Goal: Information Seeking & Learning: Learn about a topic

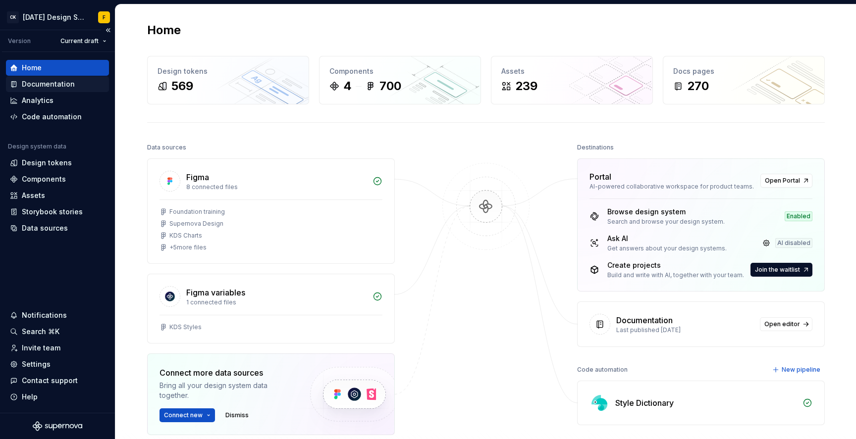
click at [35, 87] on div "Documentation" at bounding box center [48, 84] width 53 height 10
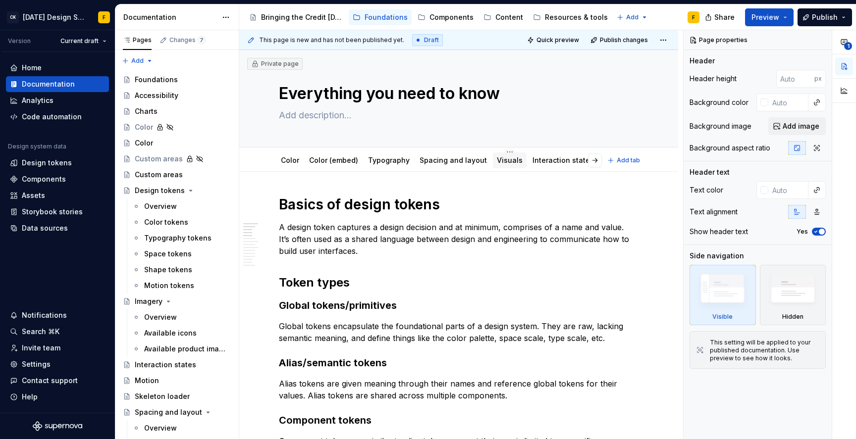
click at [497, 163] on link "Visuals" at bounding box center [510, 160] width 26 height 8
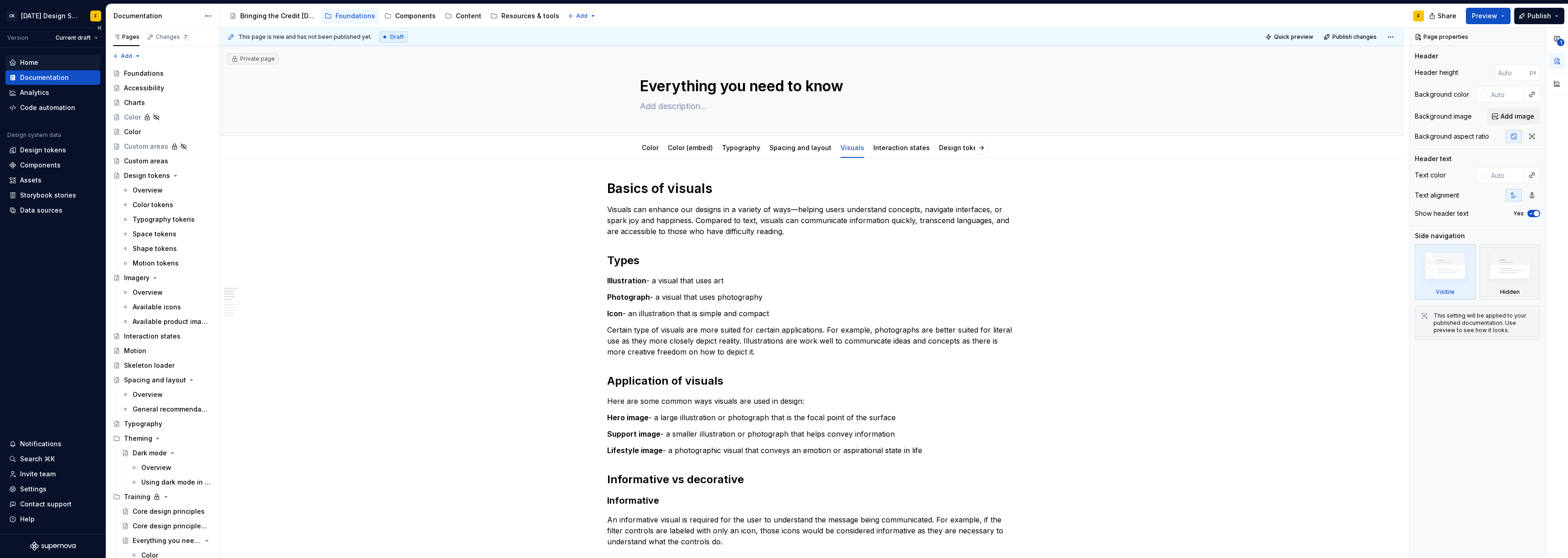
click at [38, 63] on div "Home" at bounding box center [29, 63] width 18 height 9
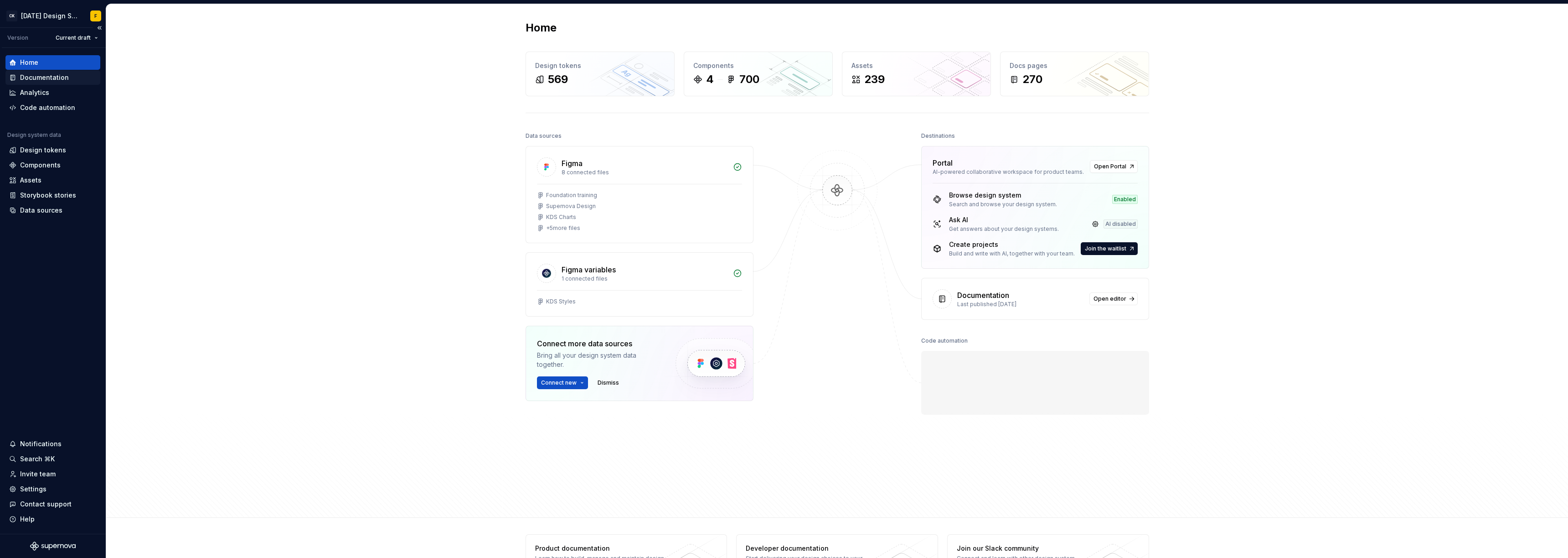
click at [27, 77] on div "Documentation" at bounding box center [44, 77] width 49 height 9
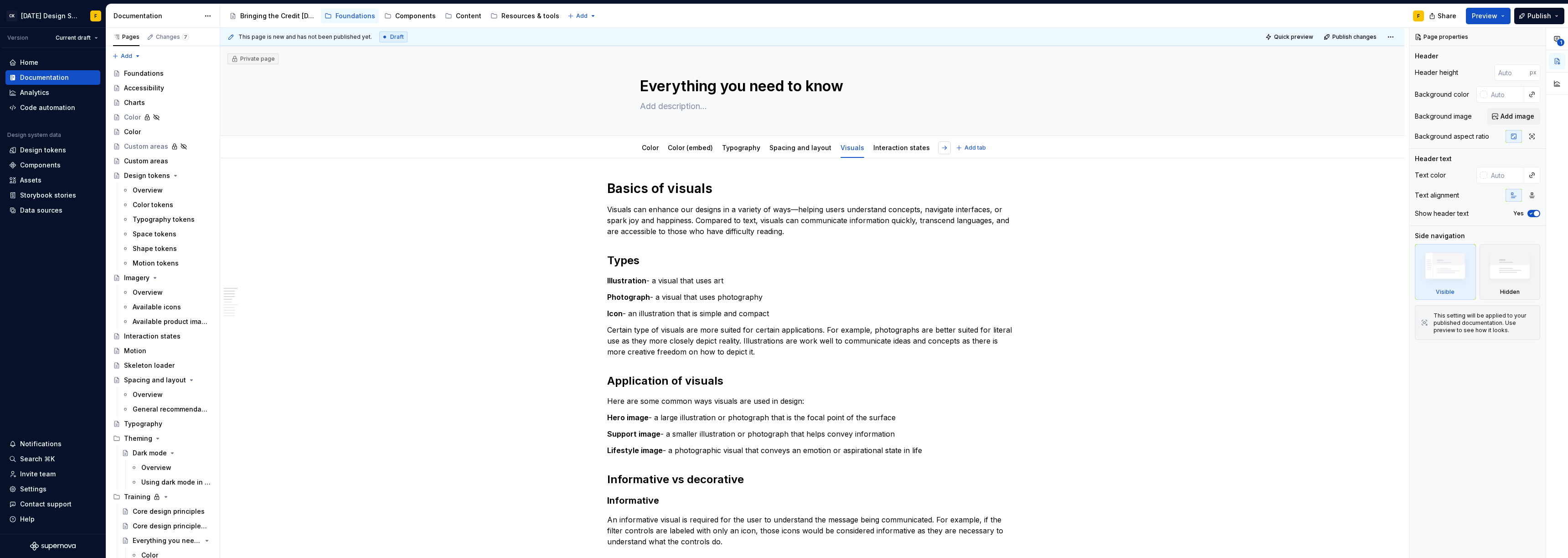
click at [787, 148] on button "button" at bounding box center [944, 148] width 13 height 13
click at [787, 147] on link "Design tokens" at bounding box center [864, 147] width 46 height 7
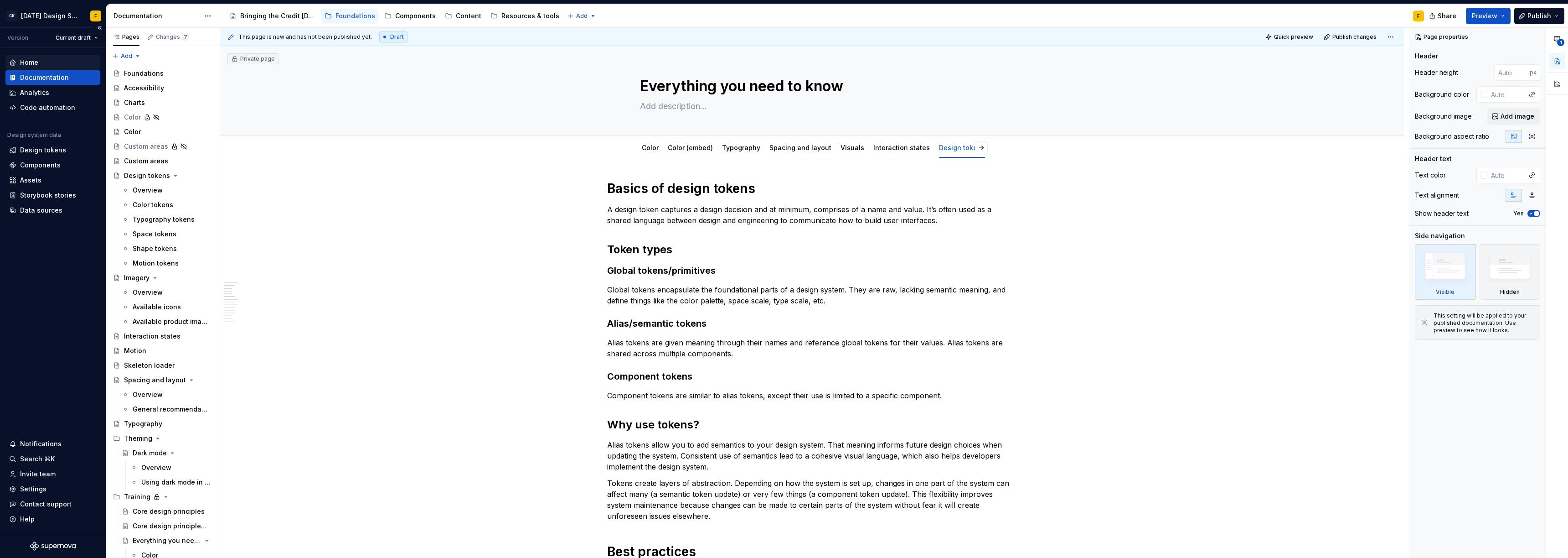
click at [24, 59] on div "Home" at bounding box center [29, 63] width 18 height 9
type textarea "*"
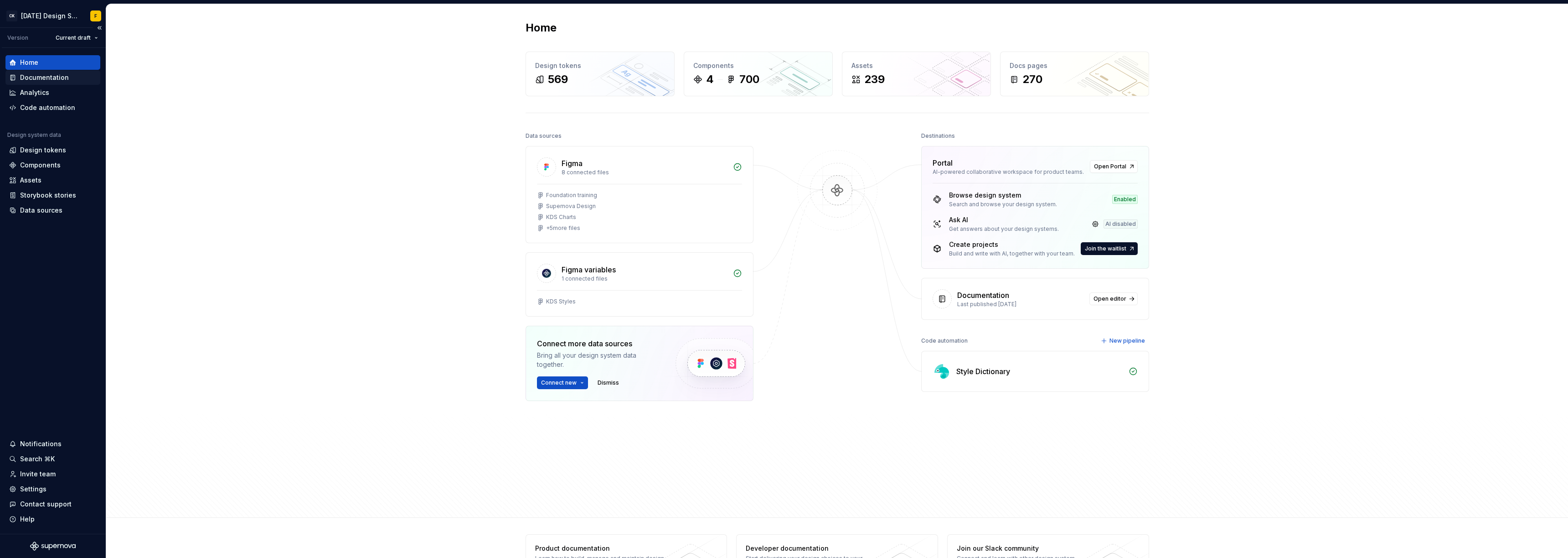
click at [39, 81] on div "Documentation" at bounding box center [44, 77] width 49 height 9
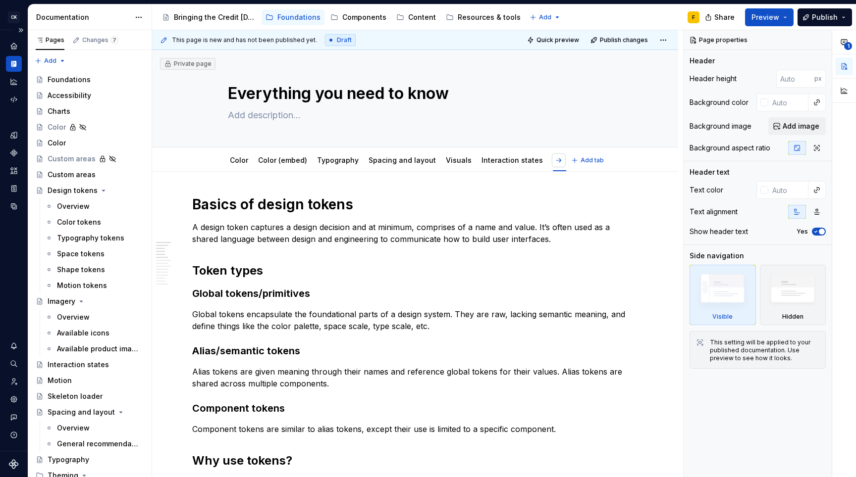
click at [562, 163] on button "button" at bounding box center [559, 161] width 14 height 14
type textarea "*"
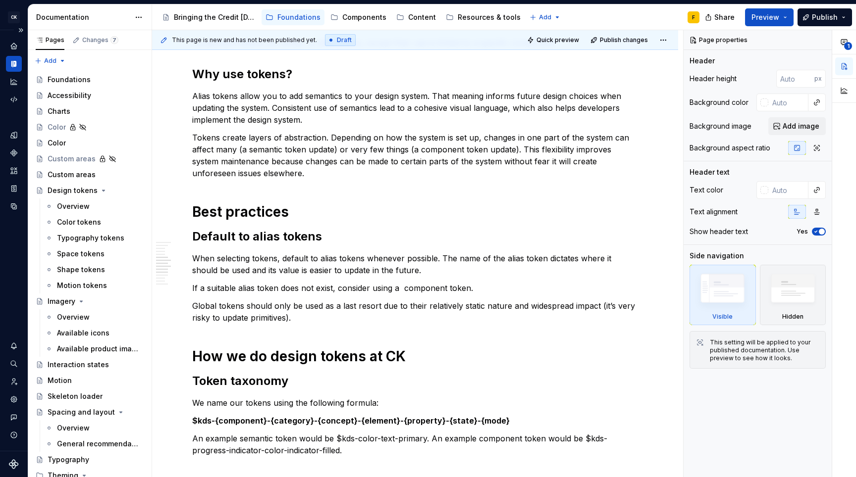
scroll to position [388, 0]
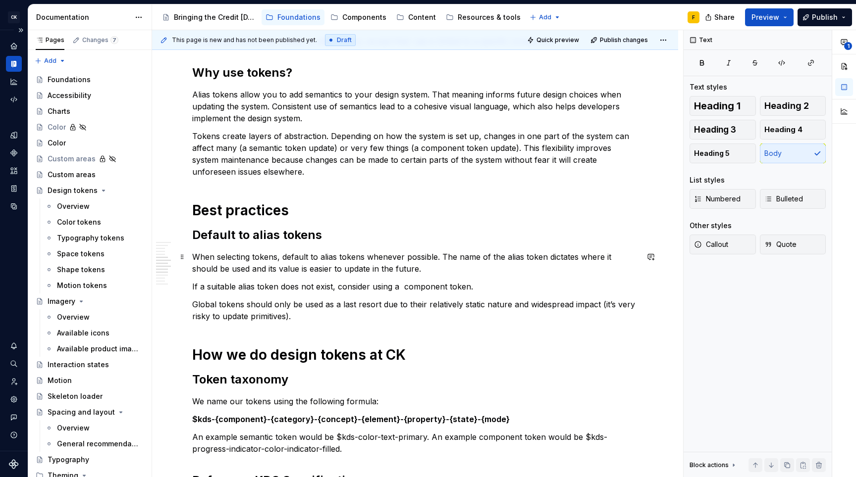
click at [343, 261] on p "When selecting tokens, default to alias tokens whenever possible. The name of t…" at bounding box center [415, 263] width 446 height 24
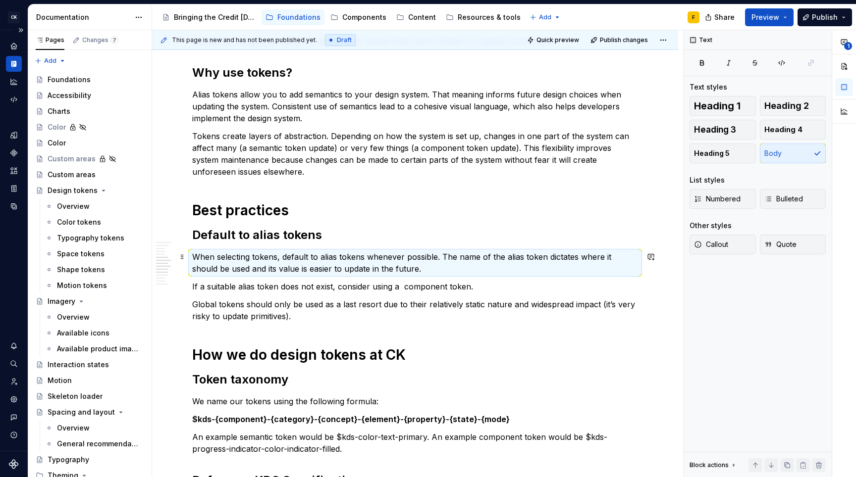
click at [343, 261] on p "When selecting tokens, default to alias tokens whenever possible. The name of t…" at bounding box center [415, 263] width 446 height 24
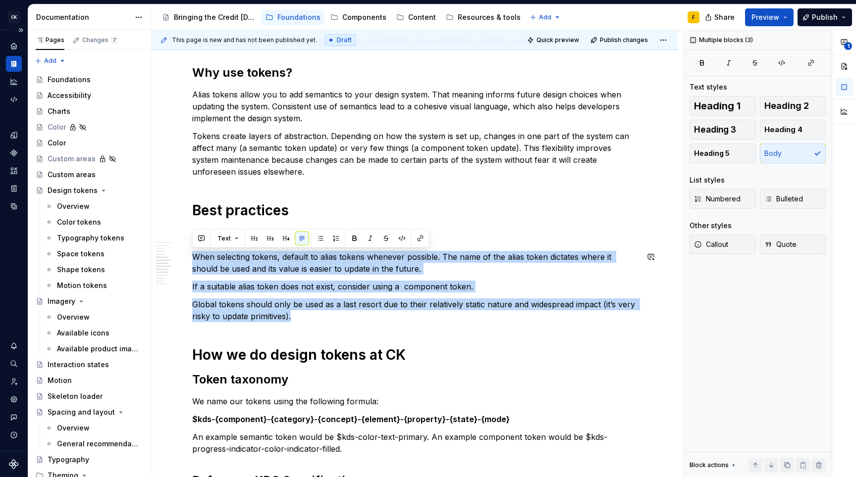
drag, startPoint x: 319, startPoint y: 317, endPoint x: 190, endPoint y: 249, distance: 145.5
click at [190, 249] on div "Basics of design tokens A design token captures a design decision and at minimu…" at bounding box center [415, 329] width 526 height 1090
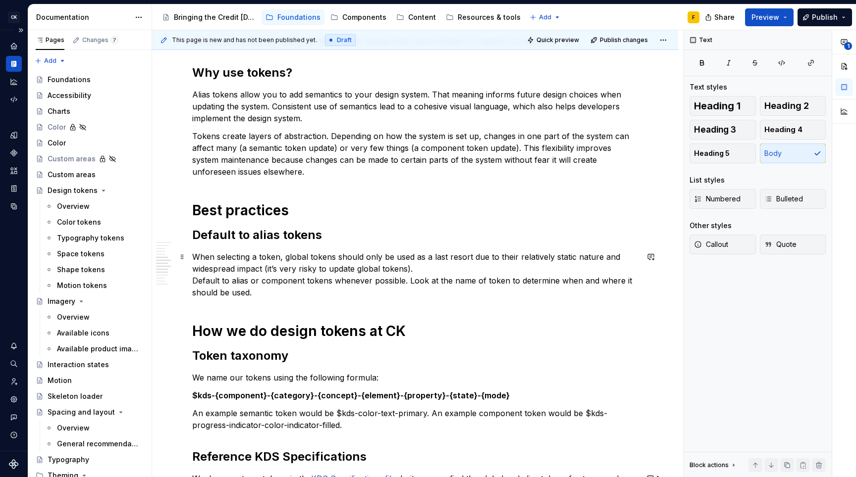
click at [449, 268] on p "When selecting a token, global tokens should only be used as a last resort due …" at bounding box center [415, 275] width 446 height 48
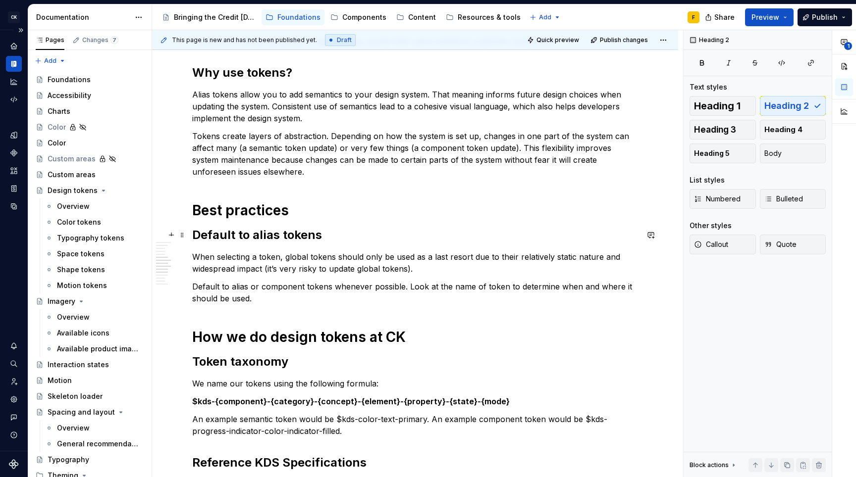
click at [296, 231] on h2 "Default to alias tokens" at bounding box center [415, 235] width 446 height 16
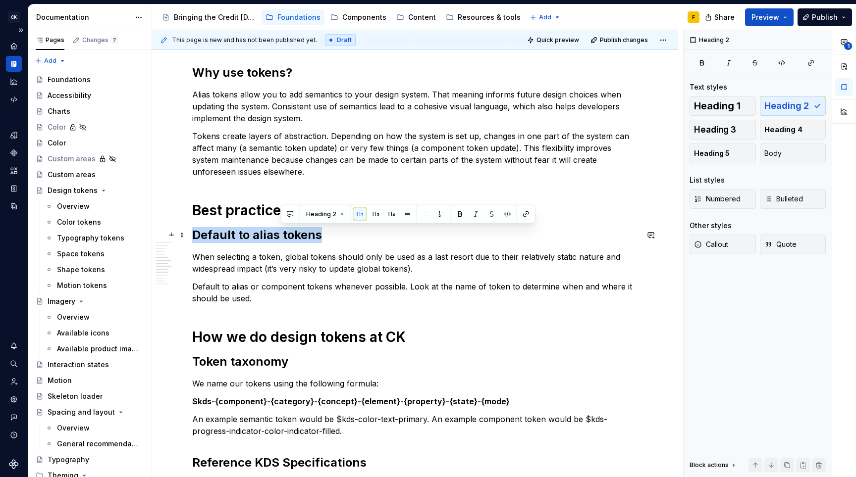
click at [296, 231] on h2 "Default to alias tokens" at bounding box center [415, 235] width 446 height 16
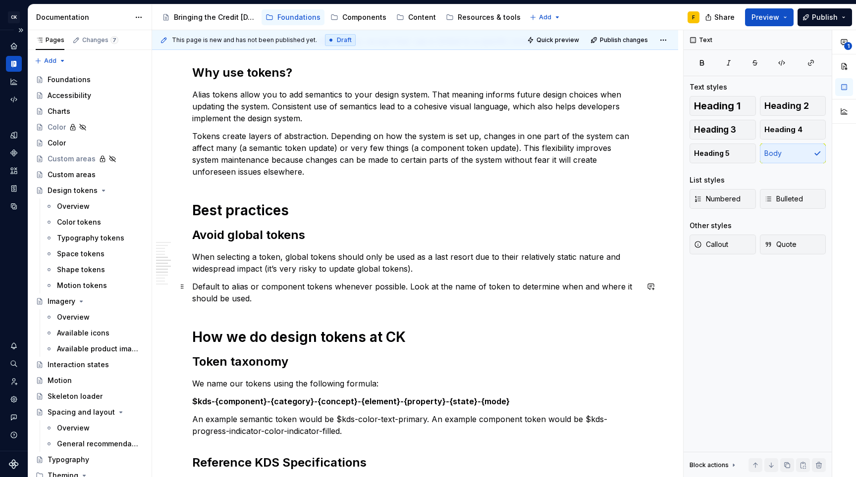
click at [282, 300] on p "Default to alias or component tokens whenever possible. Look at the name of tok…" at bounding box center [415, 293] width 446 height 24
click at [314, 366] on h2 "Token taxonomy" at bounding box center [415, 362] width 446 height 16
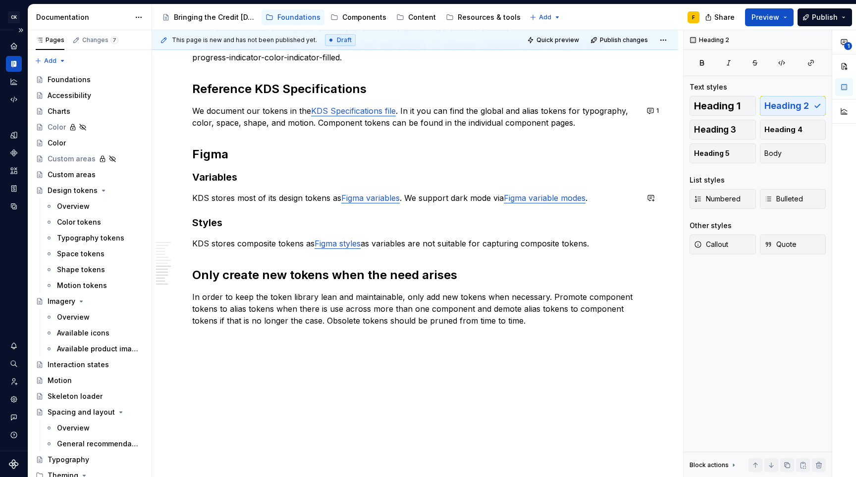
scroll to position [764, 0]
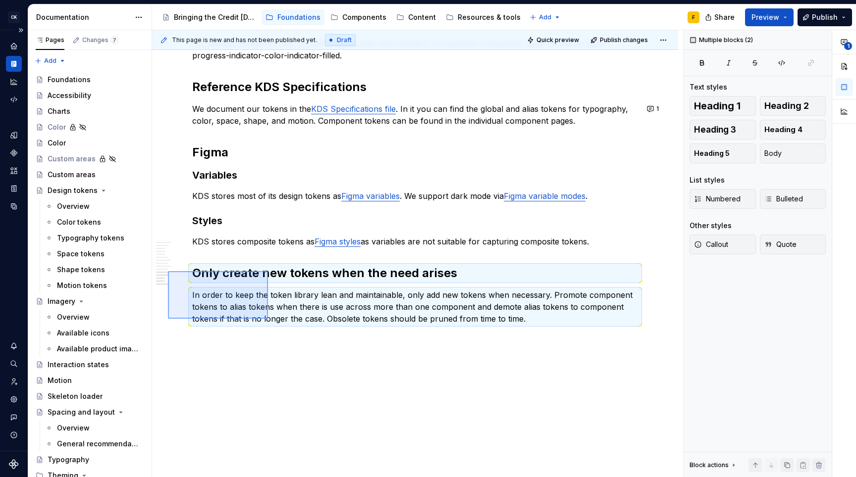
drag, startPoint x: 168, startPoint y: 319, endPoint x: 268, endPoint y: 271, distance: 110.8
click at [268, 271] on div "This page is new and has not been published yet. Draft Quick preview Publish ch…" at bounding box center [417, 254] width 531 height 448
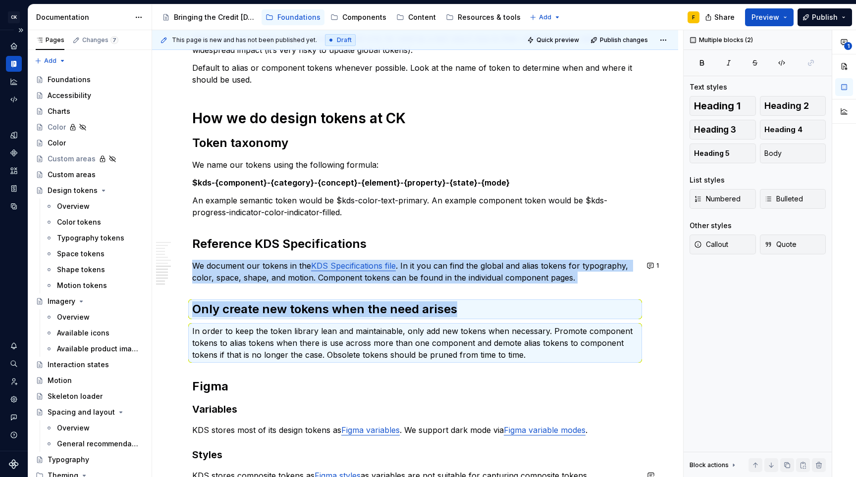
scroll to position [604, 0]
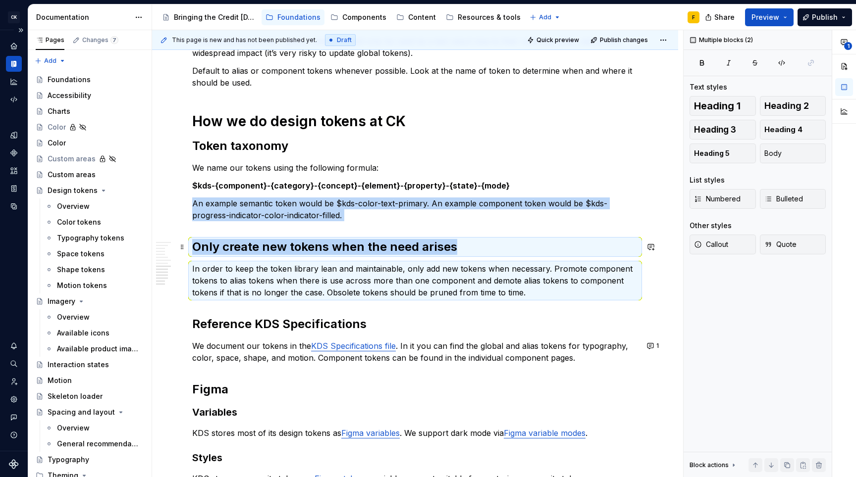
click at [367, 248] on h2 "Only create new tokens when the need arises" at bounding box center [415, 247] width 446 height 16
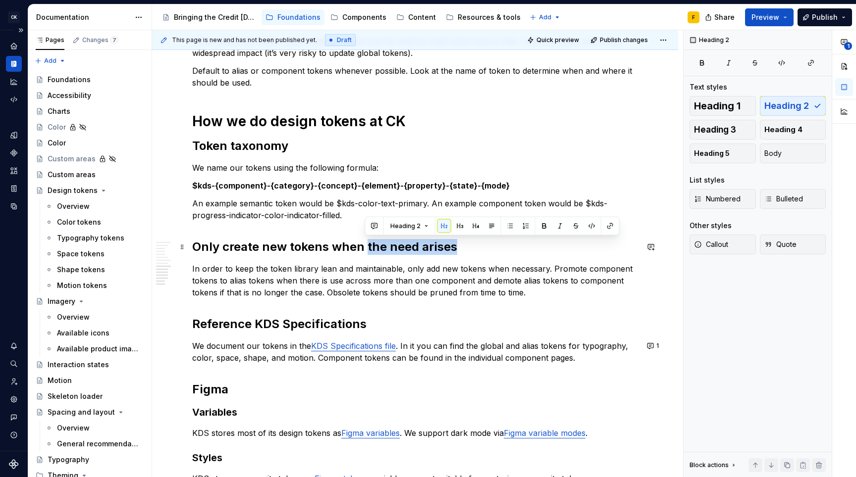
drag, startPoint x: 365, startPoint y: 247, endPoint x: 480, endPoint y: 249, distance: 115.4
click at [480, 249] on h2 "Only create new tokens when the need arises" at bounding box center [415, 247] width 446 height 16
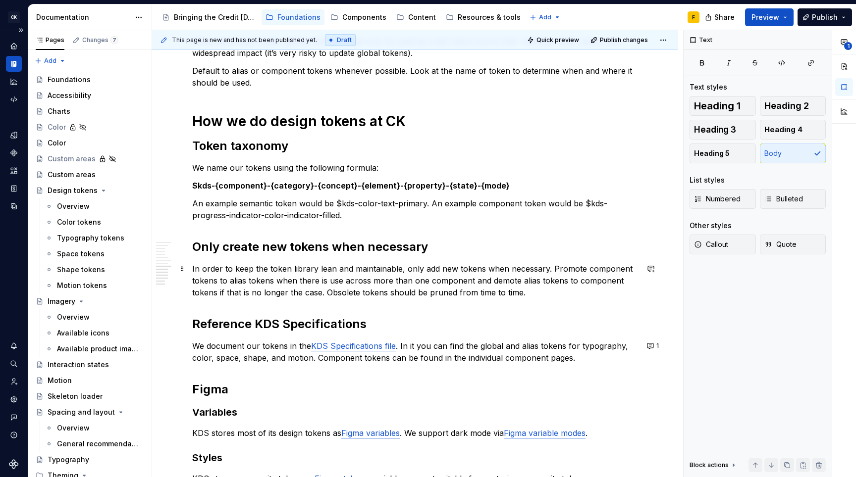
click at [493, 288] on p "In order to keep the token library lean and maintainable, only add new tokens w…" at bounding box center [415, 281] width 446 height 36
click at [553, 288] on p "In order to keep the token library lean and maintainable, only add new tokens w…" at bounding box center [415, 281] width 446 height 36
click at [274, 278] on p "In order to keep the token library lean and maintainable, only add new tokens w…" at bounding box center [415, 281] width 446 height 36
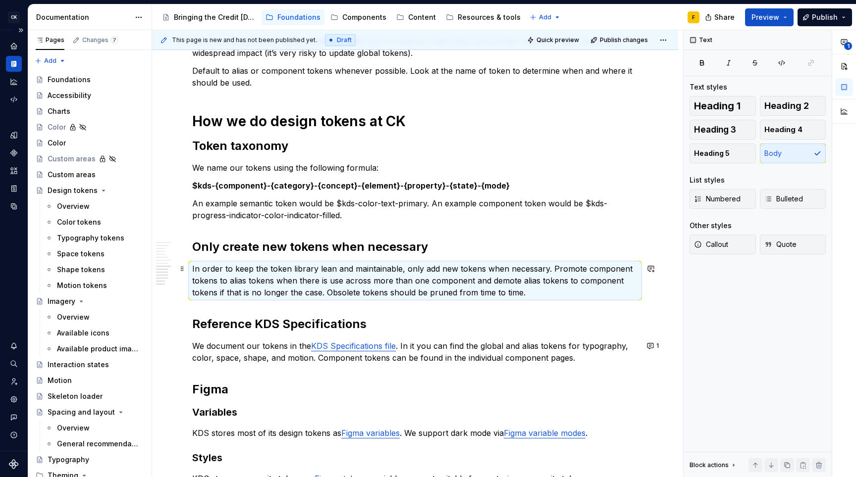
click at [274, 278] on p "In order to keep the token library lean and maintainable, only add new tokens w…" at bounding box center [415, 281] width 446 height 36
click at [305, 279] on p "In order to keep the token library lean and maintainable, only add new tokens w…" at bounding box center [415, 281] width 446 height 36
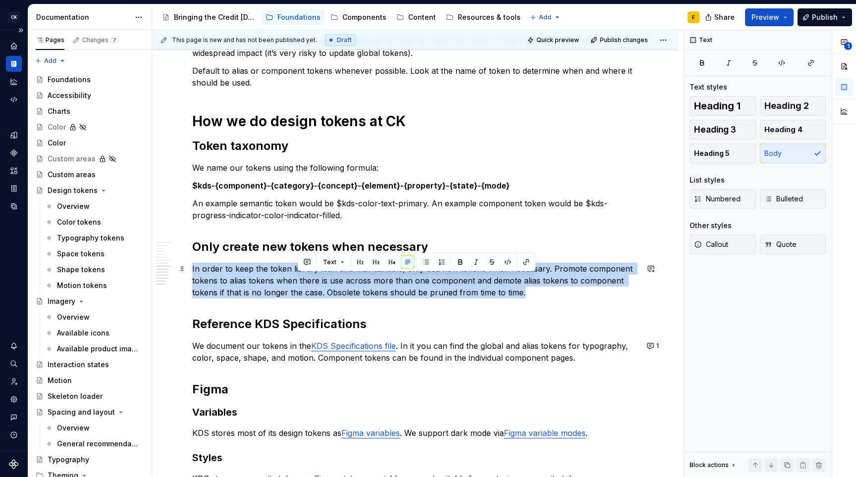
click at [305, 279] on p "In order to keep the token library lean and maintainable, only add new tokens w…" at bounding box center [415, 281] width 446 height 36
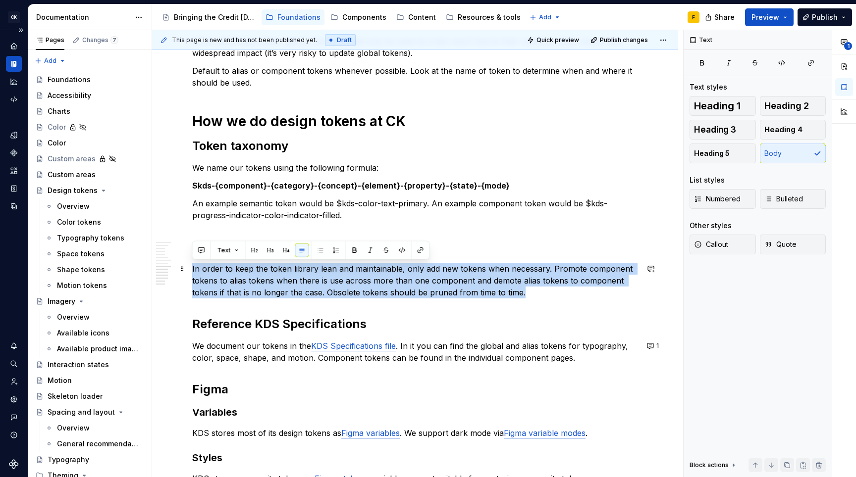
click at [305, 279] on p "In order to keep the token library lean and maintainable, only add new tokens w…" at bounding box center [415, 281] width 446 height 36
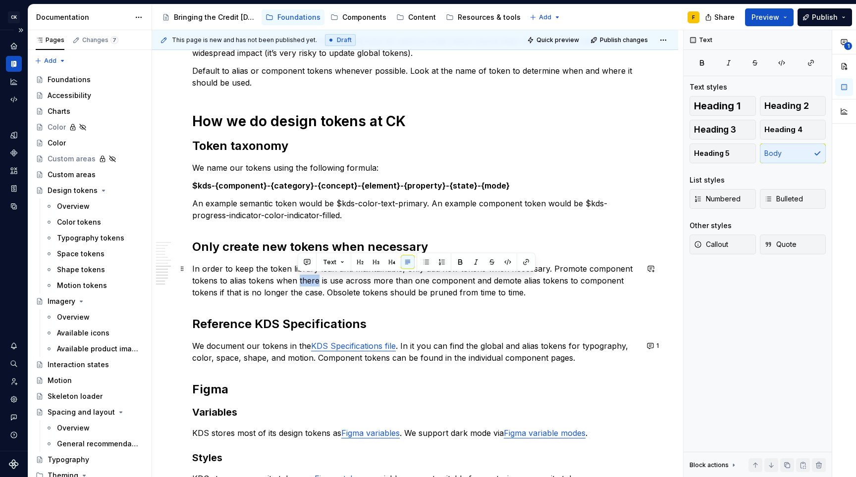
click at [305, 279] on p "In order to keep the token library lean and maintainable, only add new tokens w…" at bounding box center [415, 281] width 446 height 36
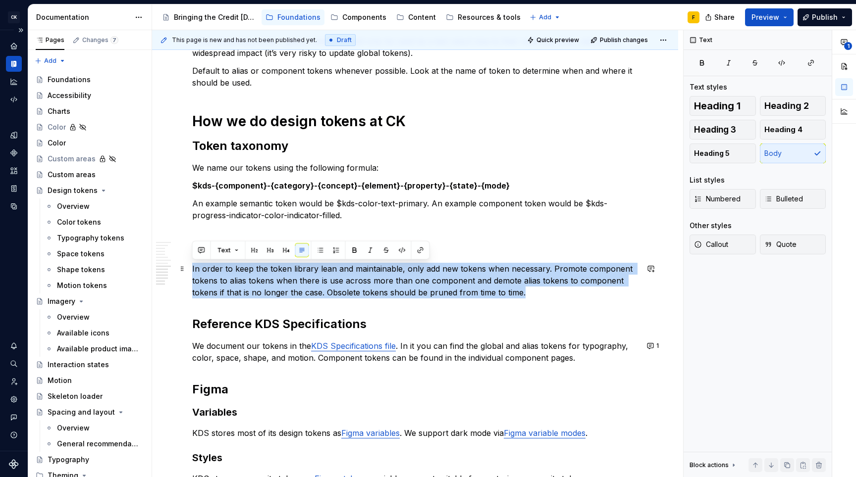
click at [305, 279] on p "In order to keep the token library lean and maintainable, only add new tokens w…" at bounding box center [415, 281] width 446 height 36
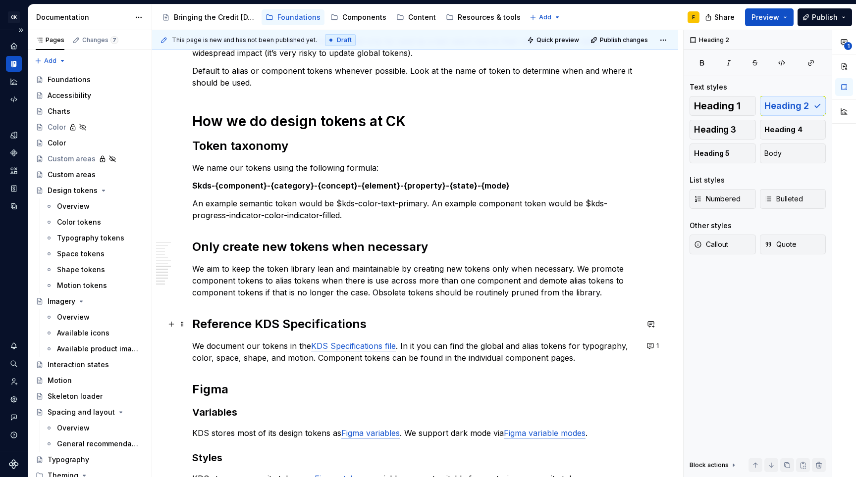
click at [466, 323] on h2 "Reference KDS Specifications" at bounding box center [415, 324] width 446 height 16
click at [251, 322] on h2 "Reference KDS Specifications" at bounding box center [415, 324] width 446 height 16
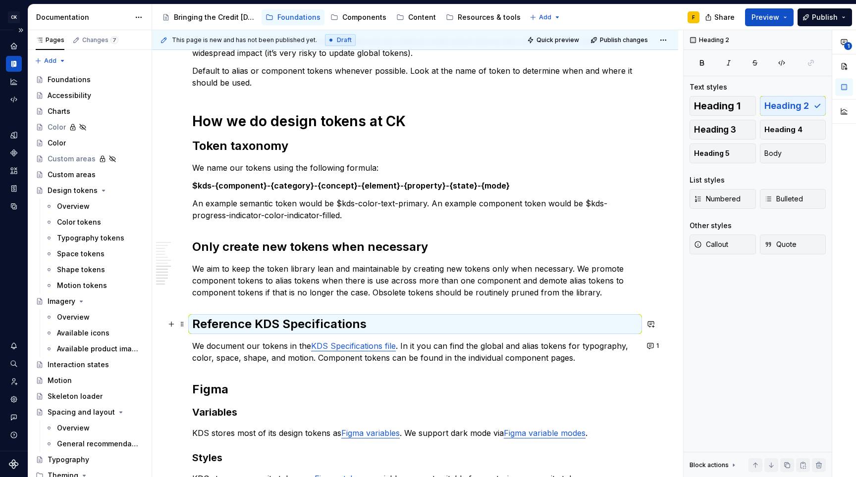
click at [251, 322] on h2 "Reference KDS Specifications" at bounding box center [415, 324] width 446 height 16
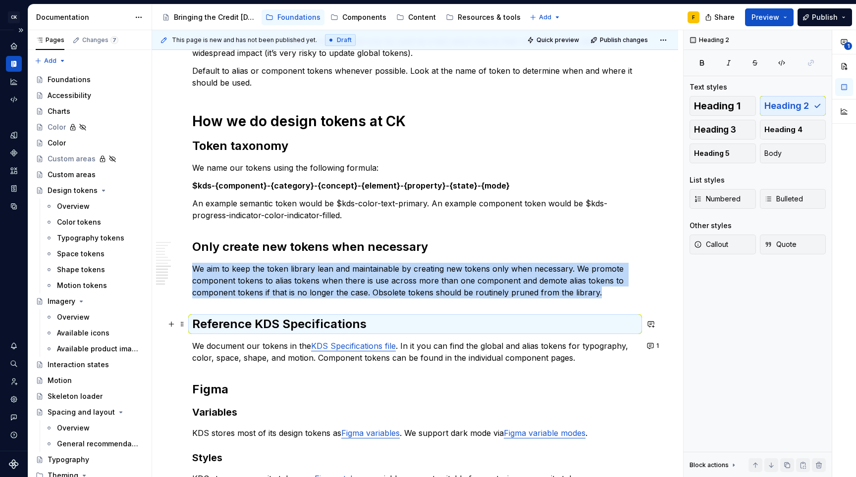
click at [242, 323] on h2 "Reference KDS Specifications" at bounding box center [415, 324] width 446 height 16
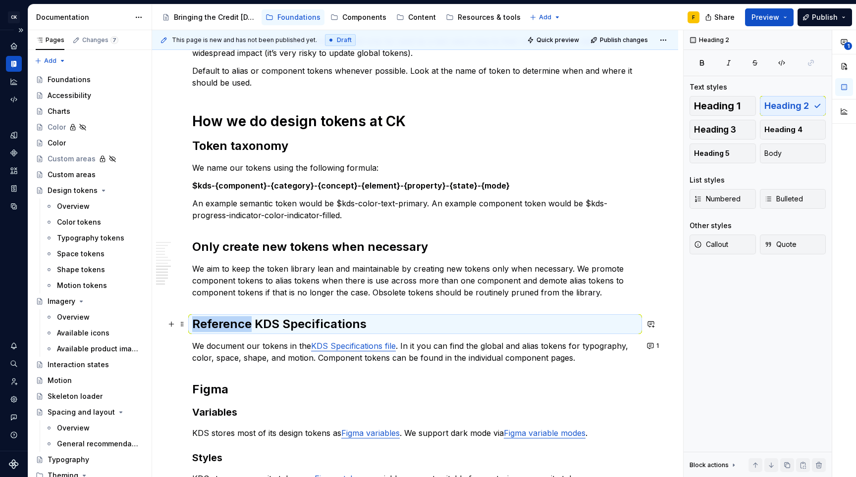
click at [242, 323] on h2 "Reference KDS Specifications" at bounding box center [415, 324] width 446 height 16
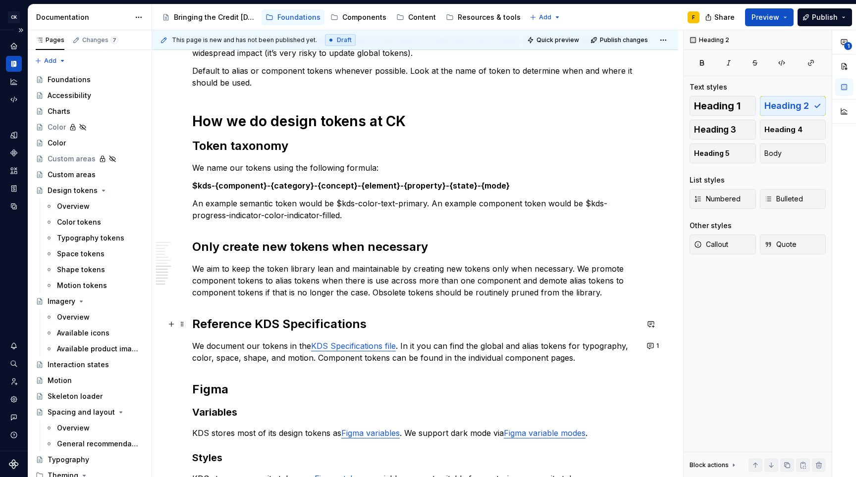
click at [253, 322] on h2 "Reference KDS Specifications" at bounding box center [415, 324] width 446 height 16
click at [240, 326] on h2 "Reference KDS Specifications" at bounding box center [415, 324] width 446 height 16
click at [212, 386] on h2 "Figma" at bounding box center [415, 390] width 446 height 16
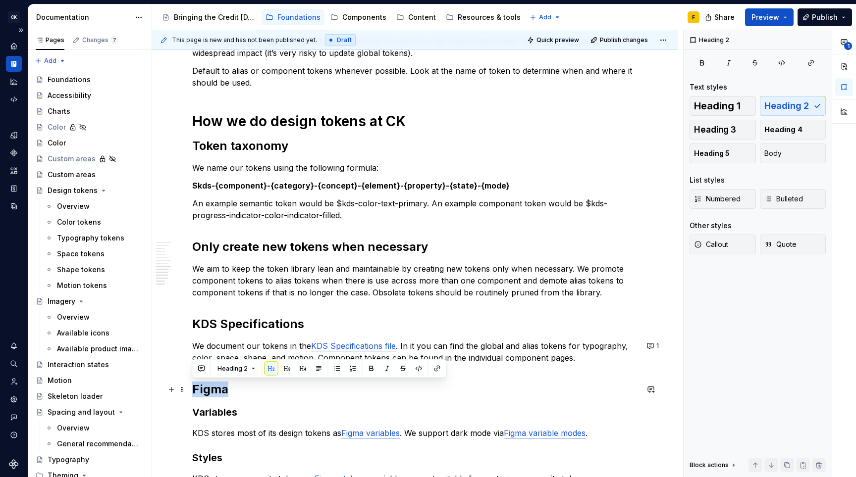
click at [212, 386] on h2 "Figma" at bounding box center [415, 390] width 446 height 16
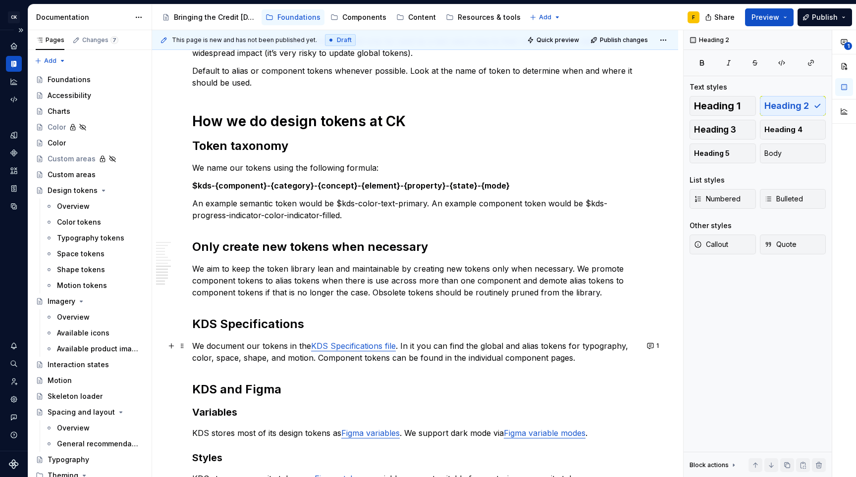
scroll to position [766, 0]
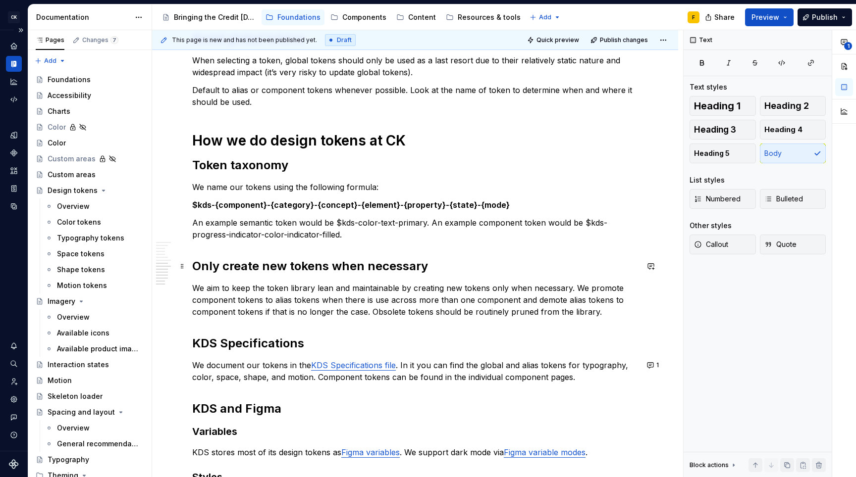
click at [433, 271] on h2 "Only create new tokens when necessary" at bounding box center [415, 267] width 446 height 16
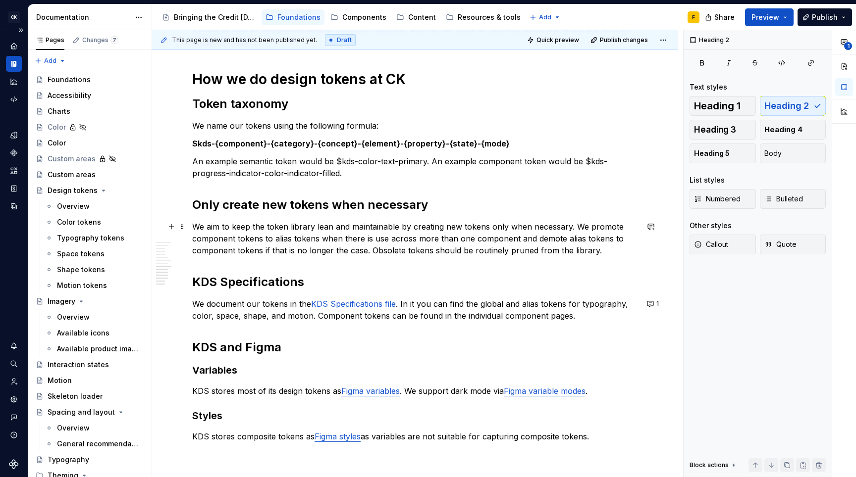
scroll to position [766, 0]
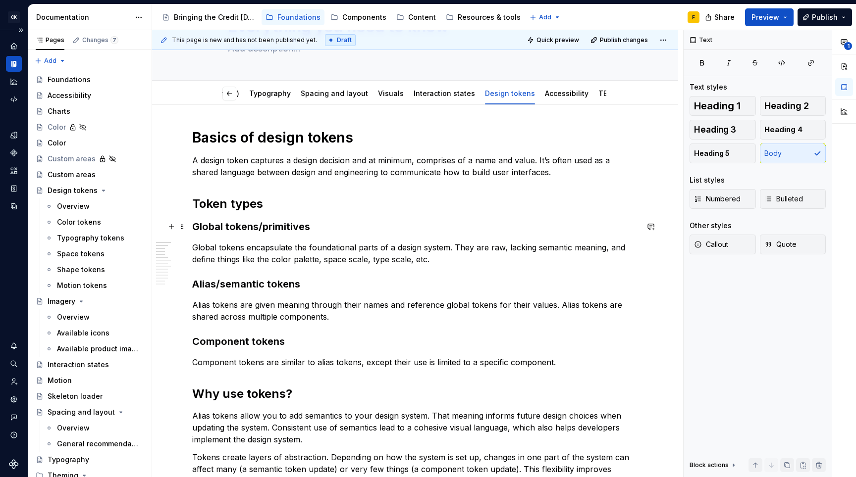
scroll to position [0, 0]
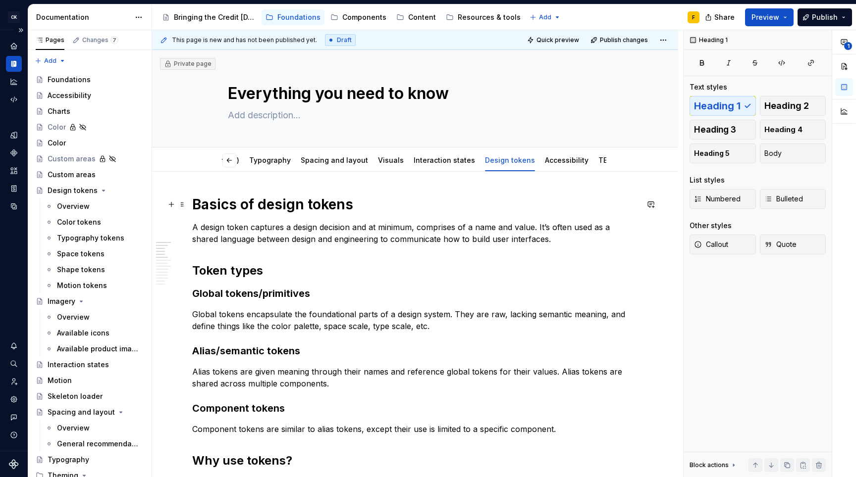
click at [387, 199] on h1 "Basics of design tokens" at bounding box center [415, 205] width 446 height 18
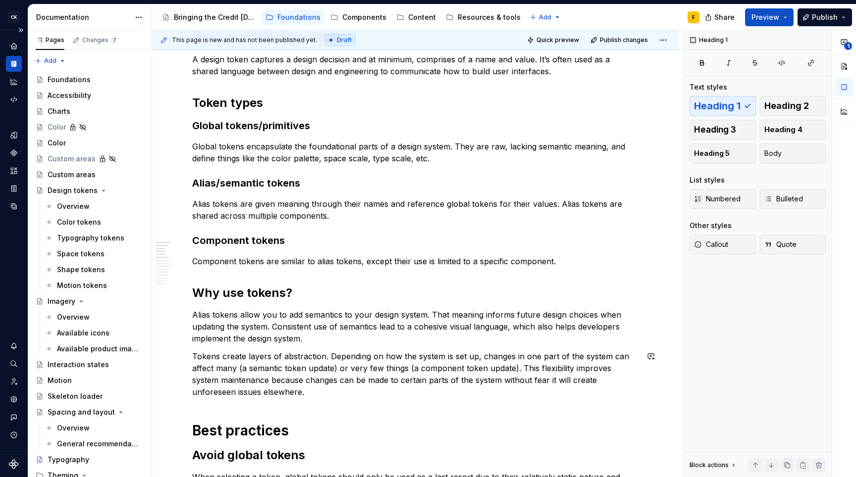
scroll to position [83, 0]
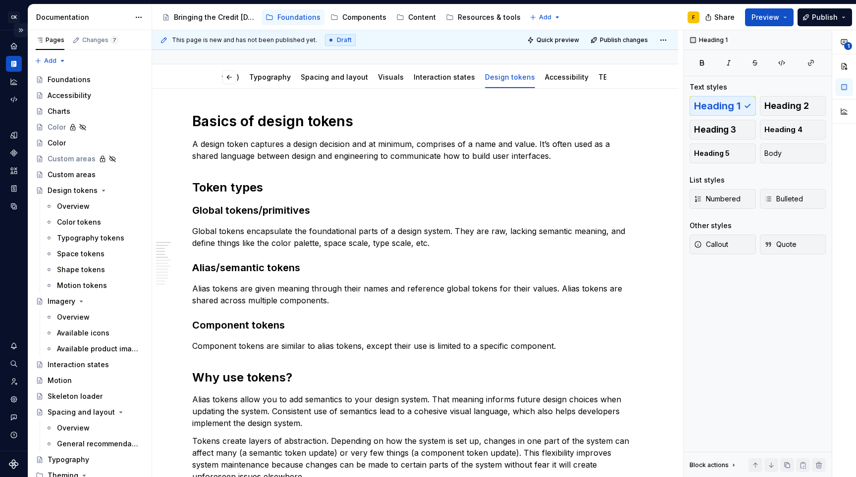
click at [22, 29] on button "Expand sidebar" at bounding box center [21, 30] width 14 height 14
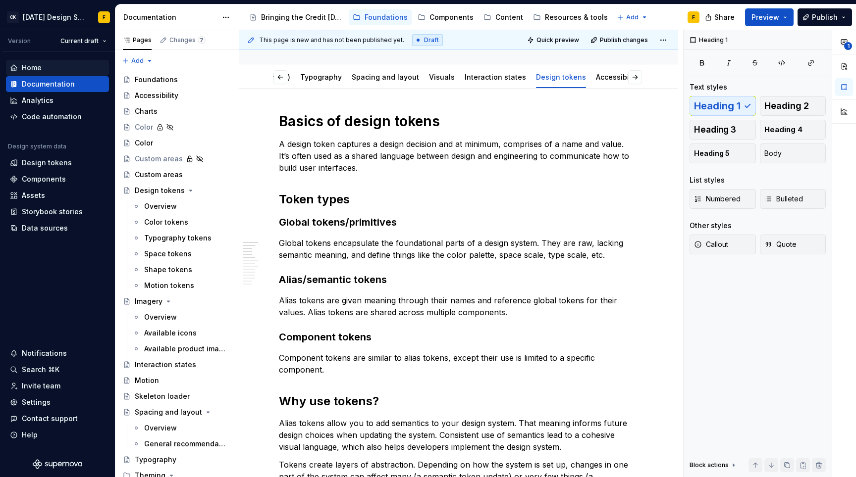
click at [40, 66] on div "Home" at bounding box center [32, 68] width 20 height 10
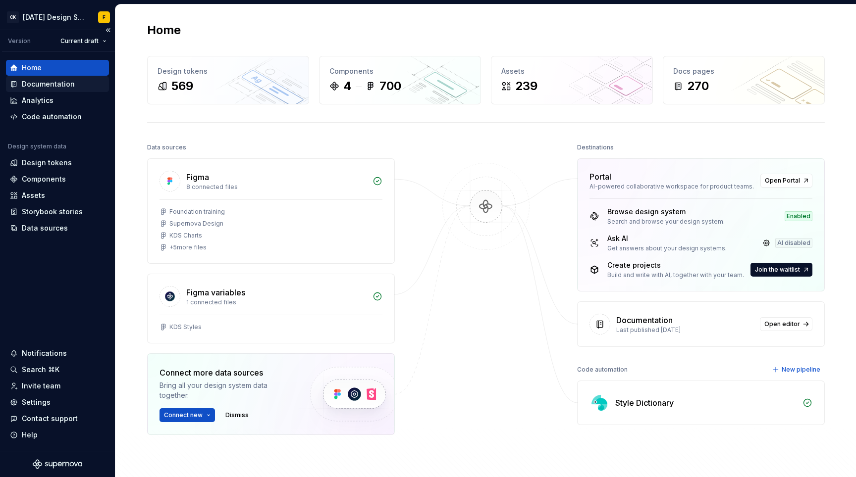
click at [53, 88] on div "Documentation" at bounding box center [48, 84] width 53 height 10
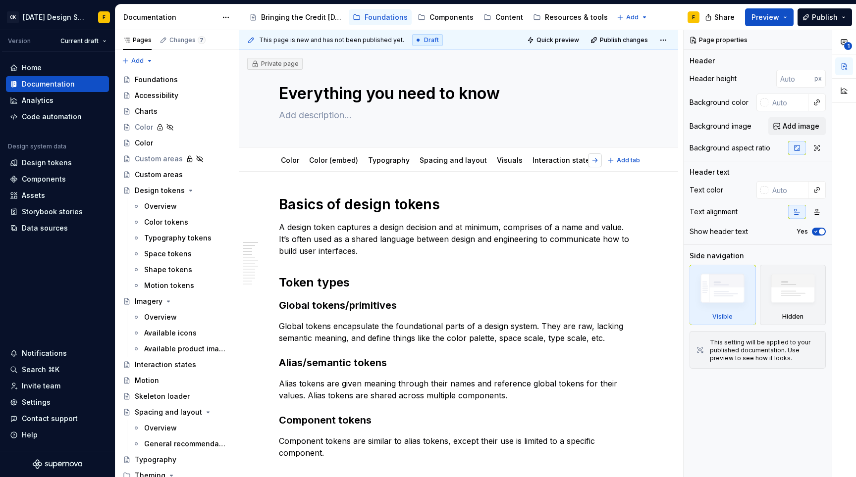
click at [597, 159] on button "button" at bounding box center [595, 161] width 14 height 14
click at [541, 163] on link "Accessibility" at bounding box center [563, 160] width 44 height 8
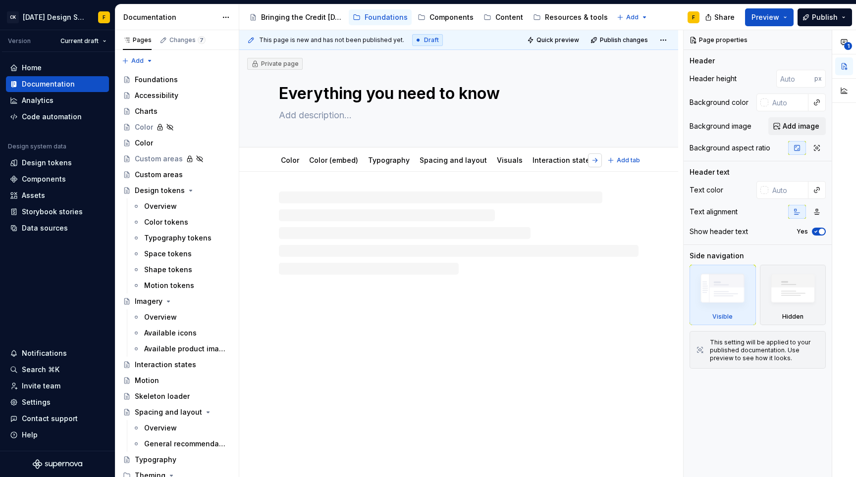
click at [598, 160] on button "button" at bounding box center [595, 161] width 14 height 14
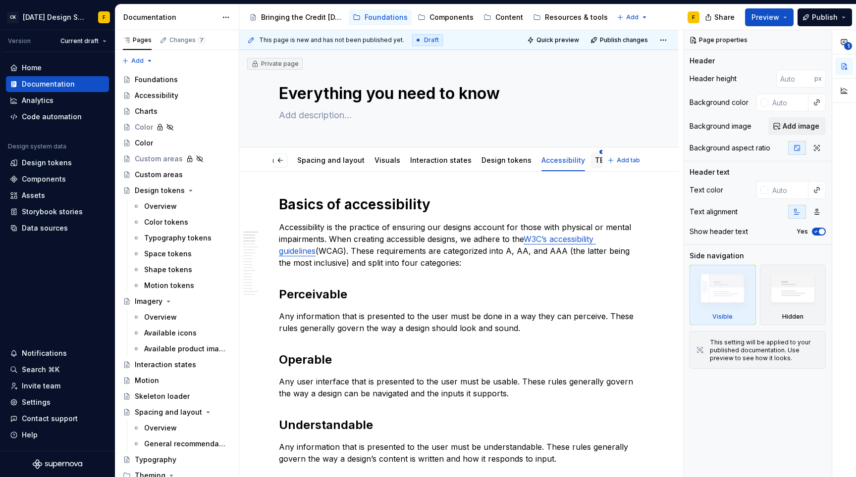
scroll to position [0, 83]
click at [587, 151] on html "CK [DATE] Design System F Version Current draft Home Documentation Analytics Co…" at bounding box center [428, 238] width 856 height 477
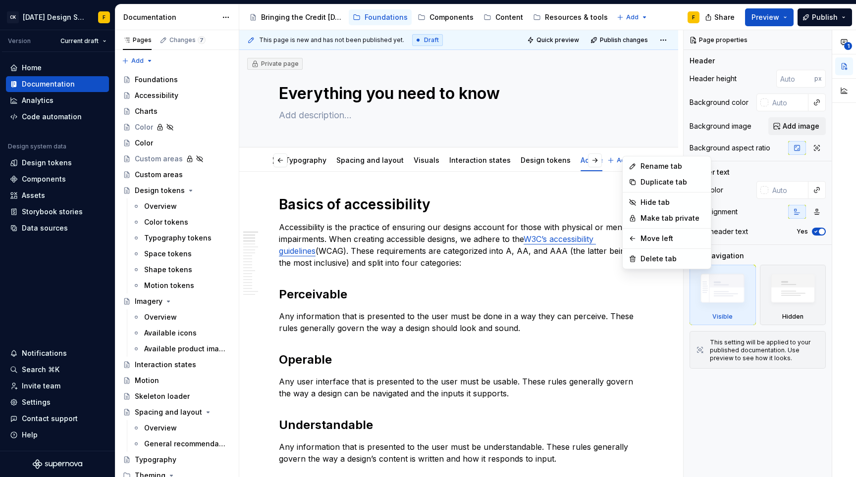
scroll to position [0, 81]
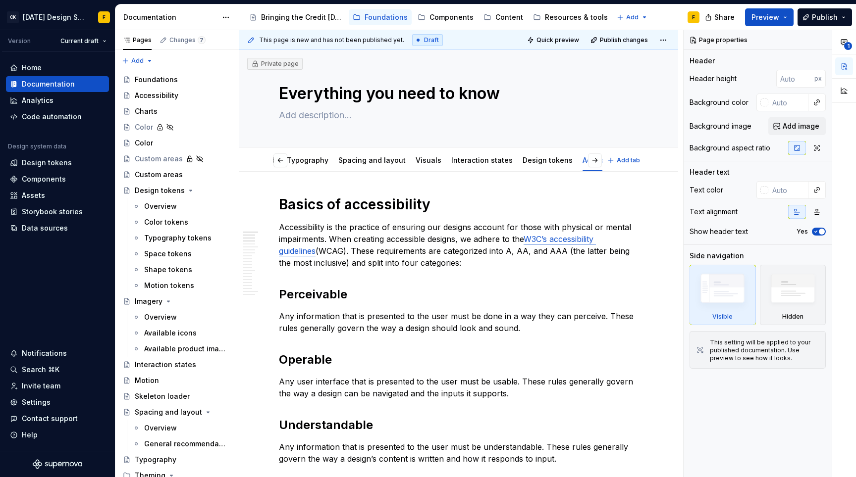
click at [610, 161] on html "CK [DATE] Design System F Version Current draft Home Documentation Analytics Co…" at bounding box center [428, 238] width 856 height 477
click at [600, 161] on button "button" at bounding box center [595, 161] width 14 height 14
click at [595, 161] on link "TEST" at bounding box center [604, 160] width 18 height 8
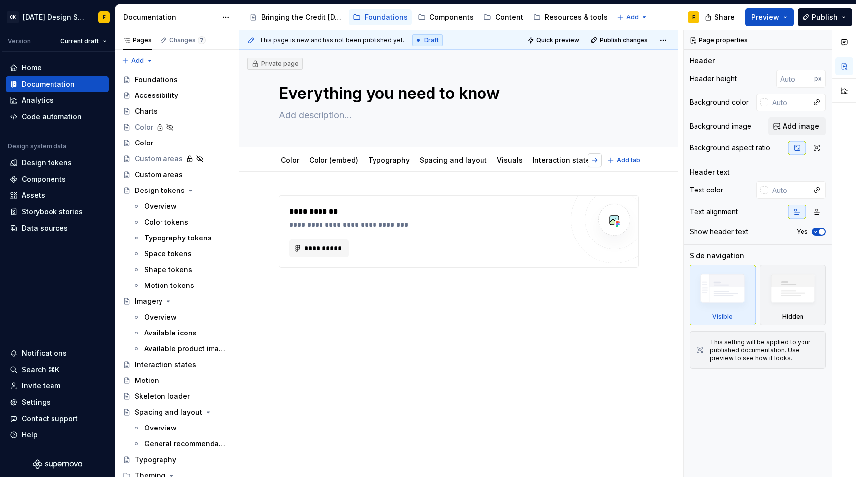
click at [596, 159] on button "button" at bounding box center [595, 161] width 14 height 14
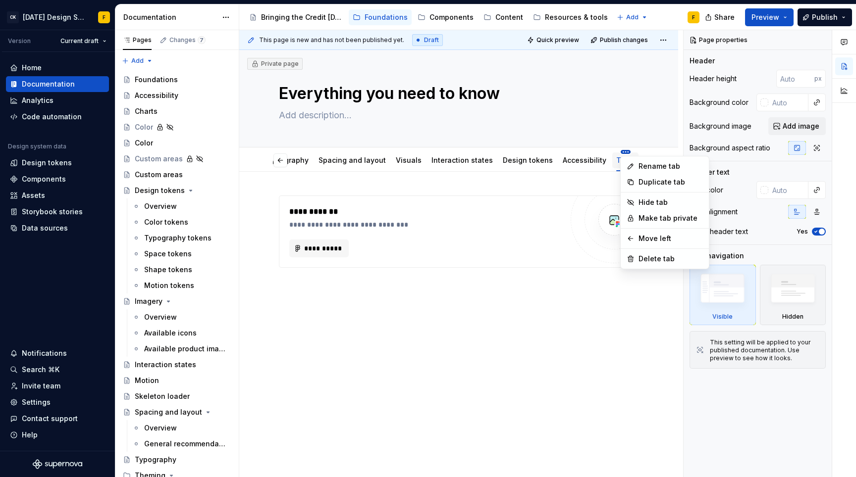
scroll to position [0, 83]
click at [586, 152] on html "CK [DATE] Design System F Version Current draft Home Documentation Analytics Co…" at bounding box center [428, 238] width 856 height 477
click at [660, 255] on div "Delete tab" at bounding box center [670, 259] width 64 height 10
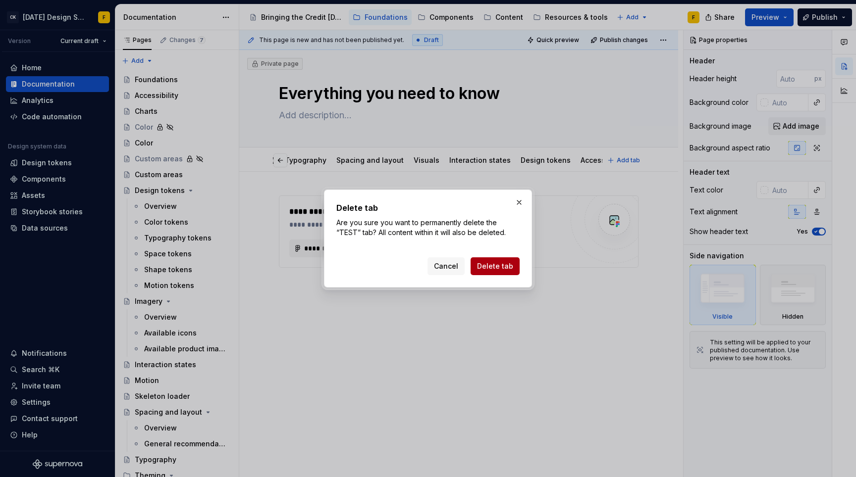
click at [507, 269] on span "Delete tab" at bounding box center [495, 266] width 36 height 10
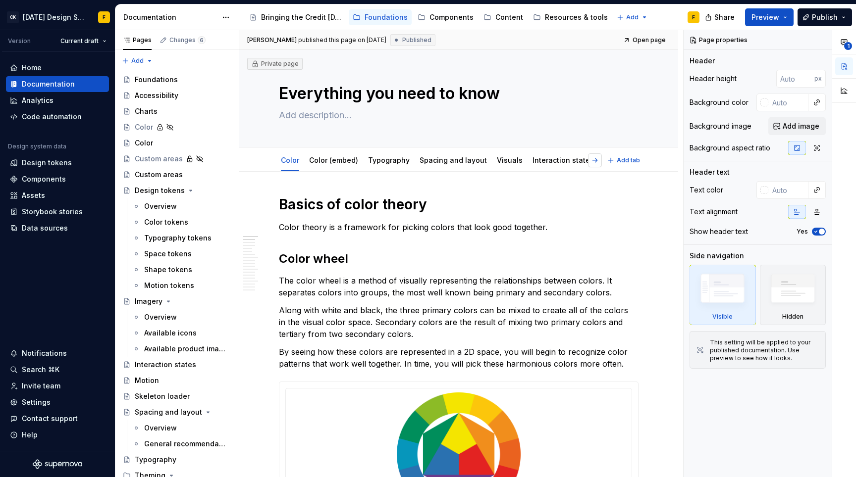
click at [598, 160] on button "button" at bounding box center [595, 161] width 14 height 14
click at [608, 162] on link "Accessibility" at bounding box center [630, 160] width 44 height 8
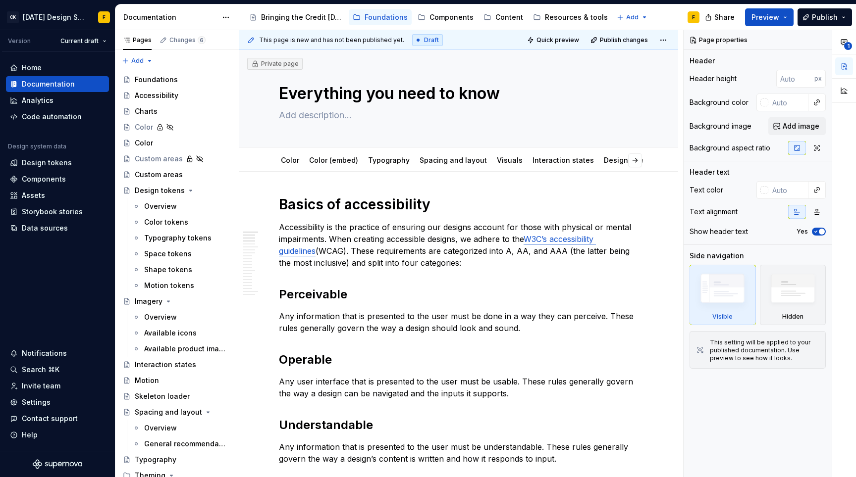
click at [419, 239] on p "Accessibility is the practice of ensuring our designs account for those with ph…" at bounding box center [459, 245] width 360 height 48
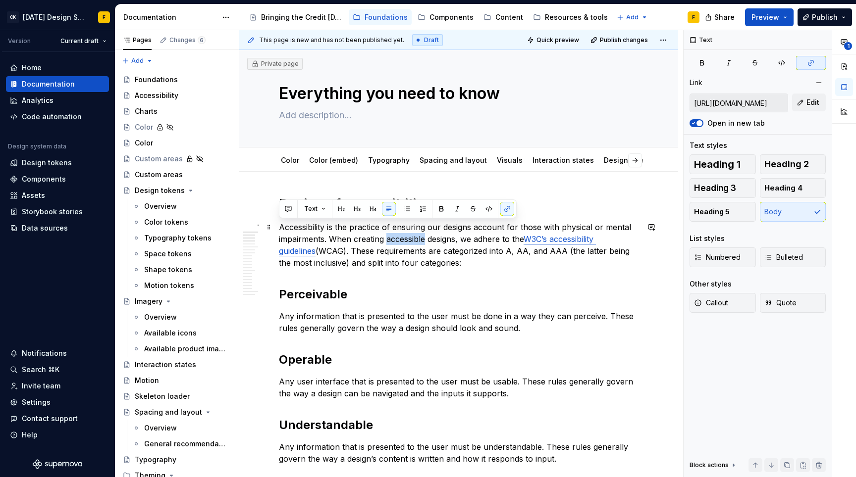
drag, startPoint x: 470, startPoint y: 264, endPoint x: 278, endPoint y: 226, distance: 195.4
click at [464, 252] on p "Accessibility is the practice of ensuring our designs account for those with ph…" at bounding box center [459, 245] width 360 height 48
drag, startPoint x: 477, startPoint y: 265, endPoint x: 281, endPoint y: 229, distance: 198.9
click at [281, 229] on p "Accessibility is the practice of ensuring our designs account for those with ph…" at bounding box center [459, 245] width 360 height 48
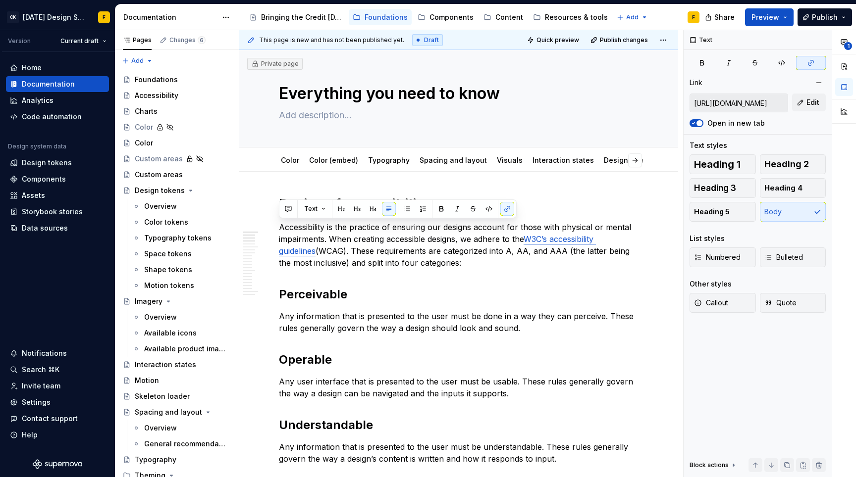
copy p "Accessibility is the practice of ensuring our designs account for those with ph…"
click at [453, 246] on p "Accessibility is the practice of ensuring our designs account for those with ph…" at bounding box center [459, 245] width 360 height 48
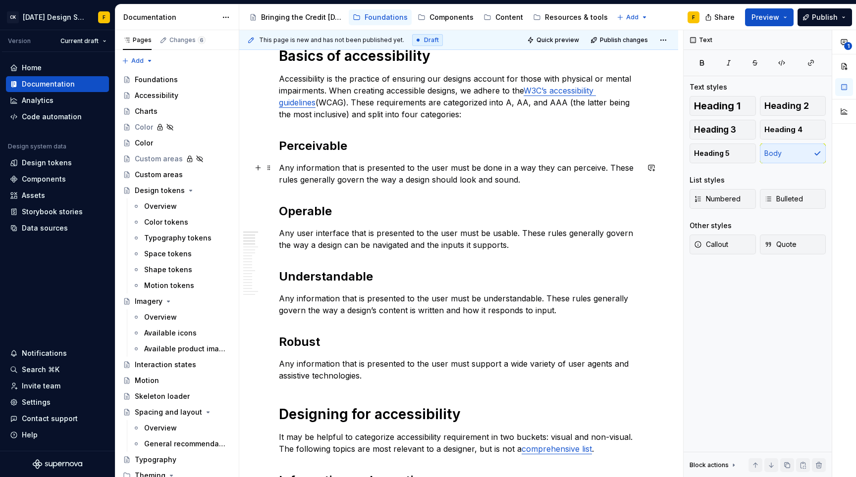
scroll to position [155, 0]
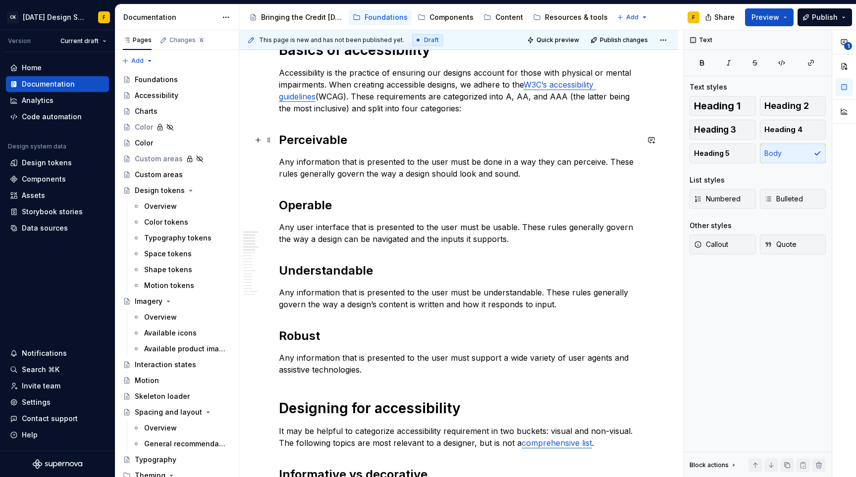
click at [331, 139] on h2 "Perceivable" at bounding box center [459, 140] width 360 height 16
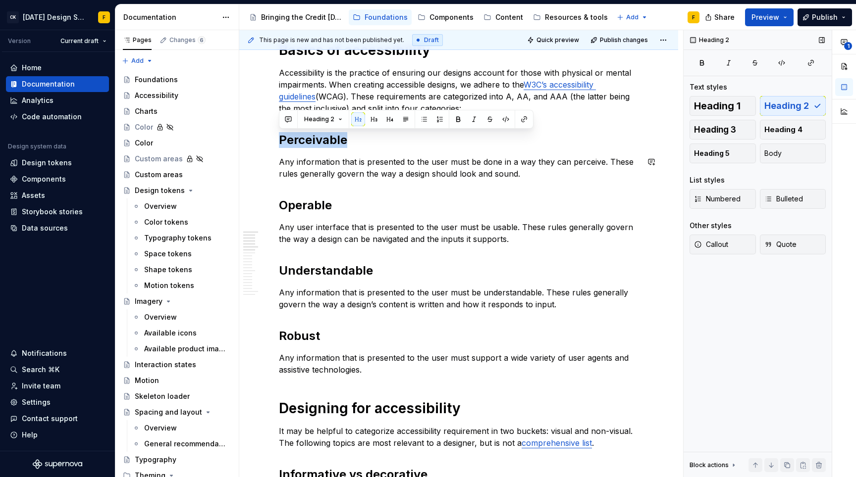
copy h2 "Perceivable"
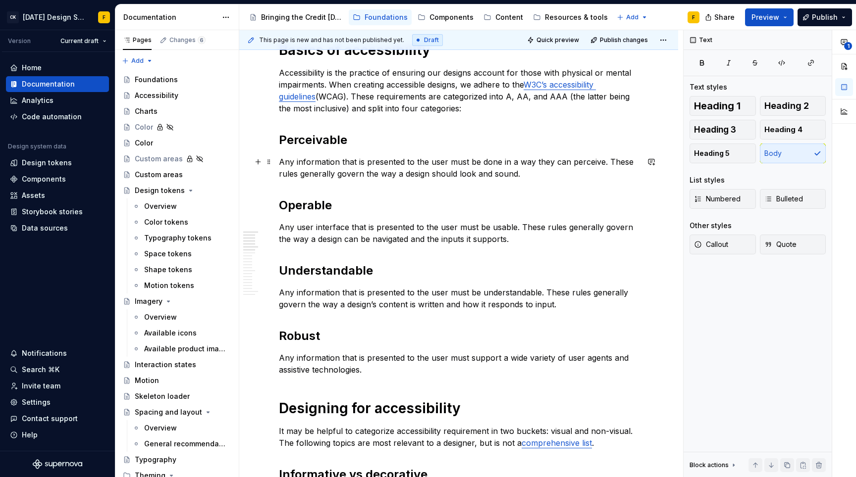
click at [464, 163] on p "Any information that is presented to the user must be done in a way they can pe…" at bounding box center [459, 168] width 360 height 24
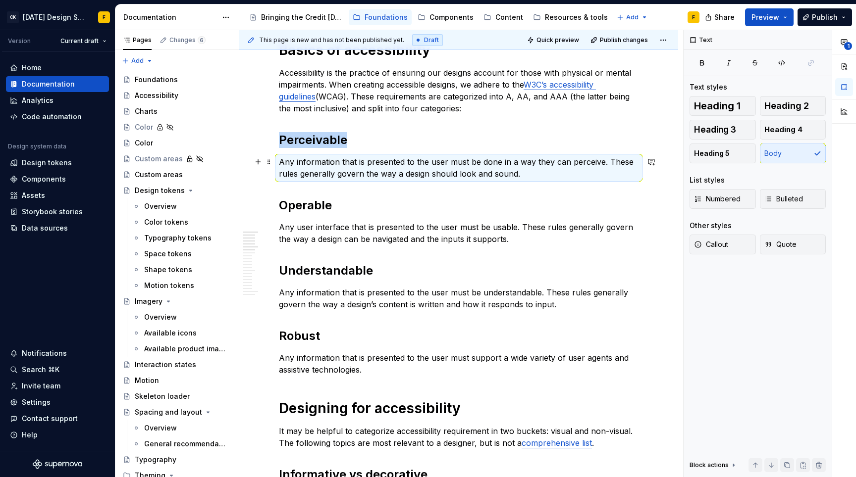
click at [464, 163] on p "Any information that is presented to the user must be done in a way they can pe…" at bounding box center [459, 168] width 360 height 24
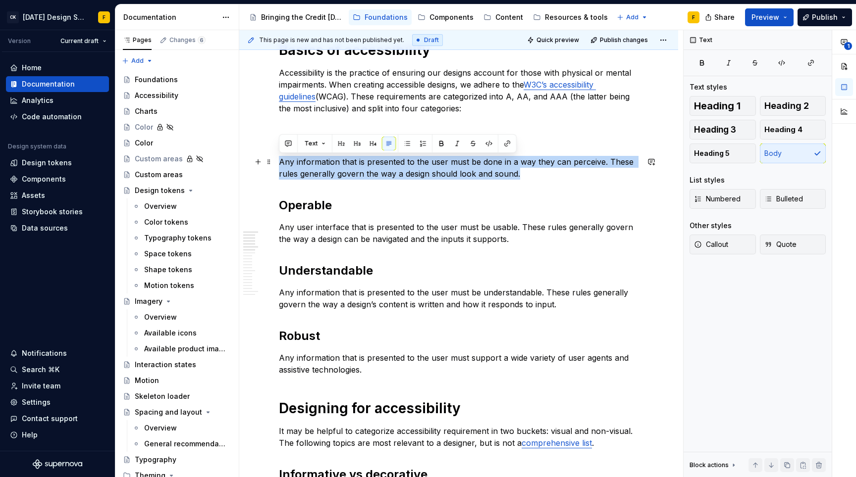
click at [464, 163] on p "Any information that is presented to the user must be done in a way they can pe…" at bounding box center [459, 168] width 360 height 24
copy p "Any information that is presented to the user must be done in a way they can pe…"
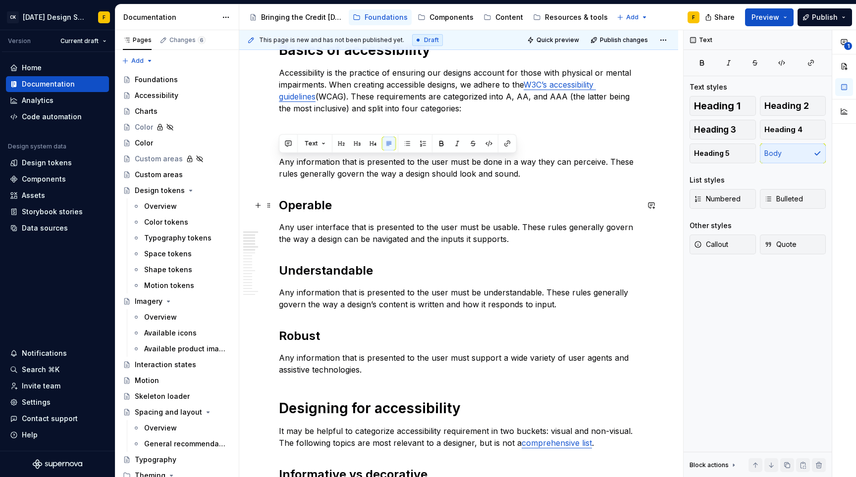
click at [319, 204] on h2 "Operable" at bounding box center [459, 206] width 360 height 16
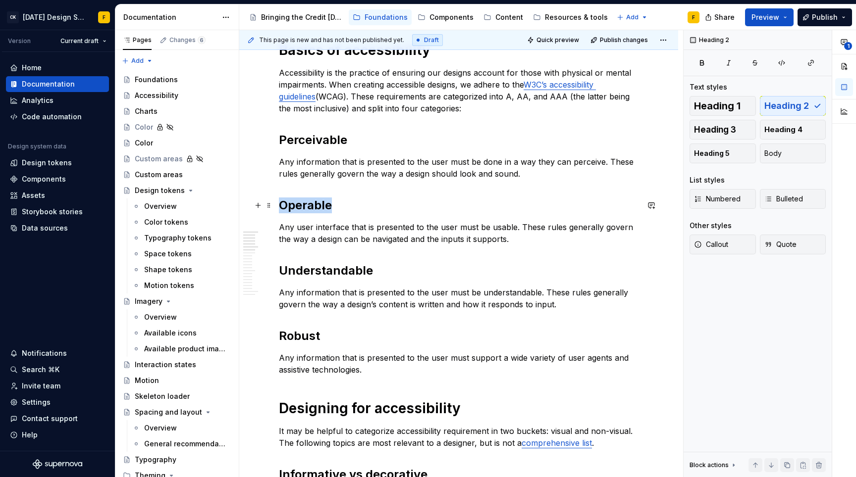
click at [319, 204] on h2 "Operable" at bounding box center [459, 206] width 360 height 16
copy h2 "Operable"
click at [426, 226] on p "Any user interface that is presented to the user must be usable. These rules ge…" at bounding box center [459, 233] width 360 height 24
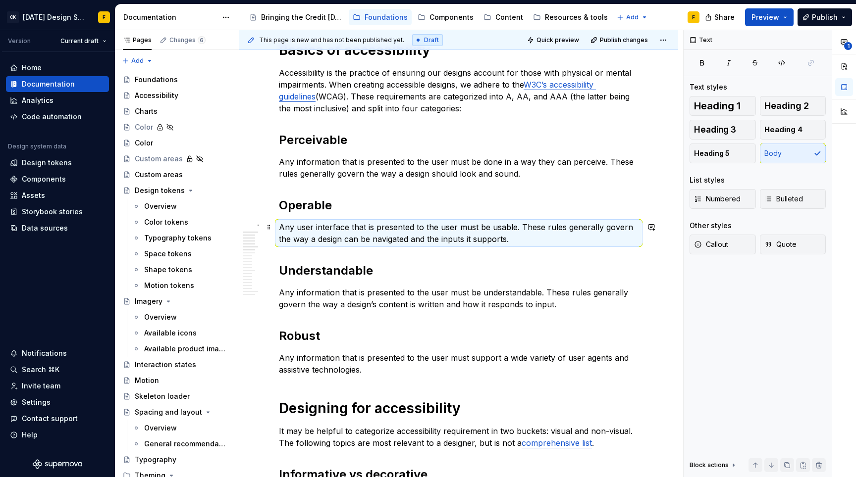
click at [426, 226] on p "Any user interface that is presented to the user must be usable. These rules ge…" at bounding box center [459, 233] width 360 height 24
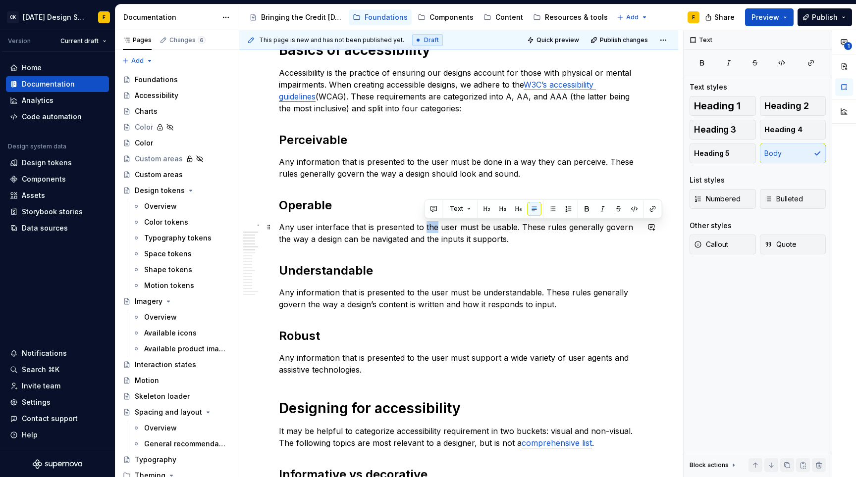
click at [426, 226] on p "Any user interface that is presented to the user must be usable. These rules ge…" at bounding box center [459, 233] width 360 height 24
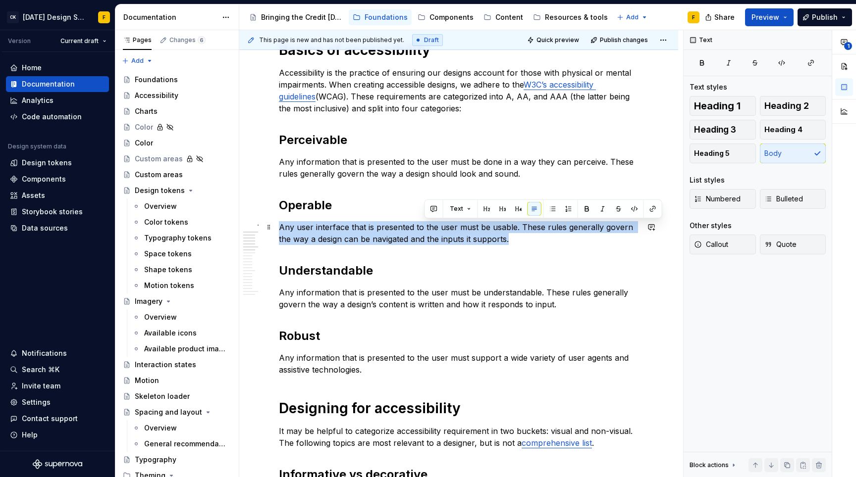
click at [426, 226] on p "Any user interface that is presented to the user must be usable. These rules ge…" at bounding box center [459, 233] width 360 height 24
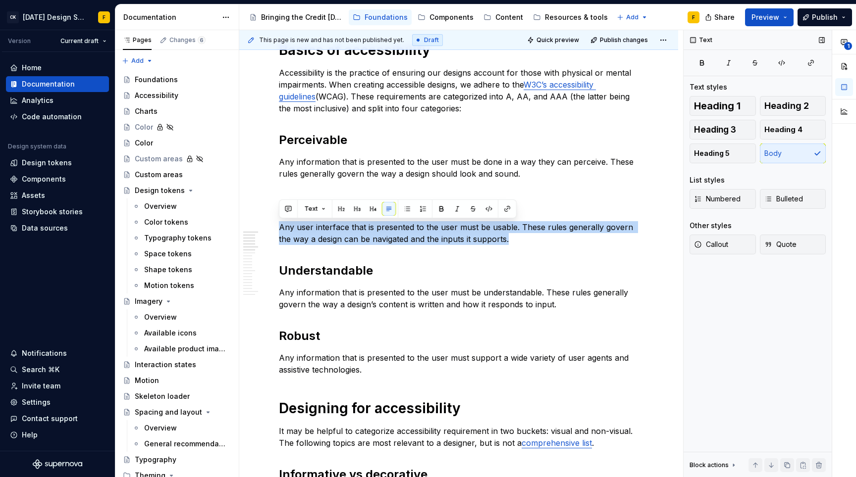
copy p "Any user interface that is presented to the user must be usable. These rules ge…"
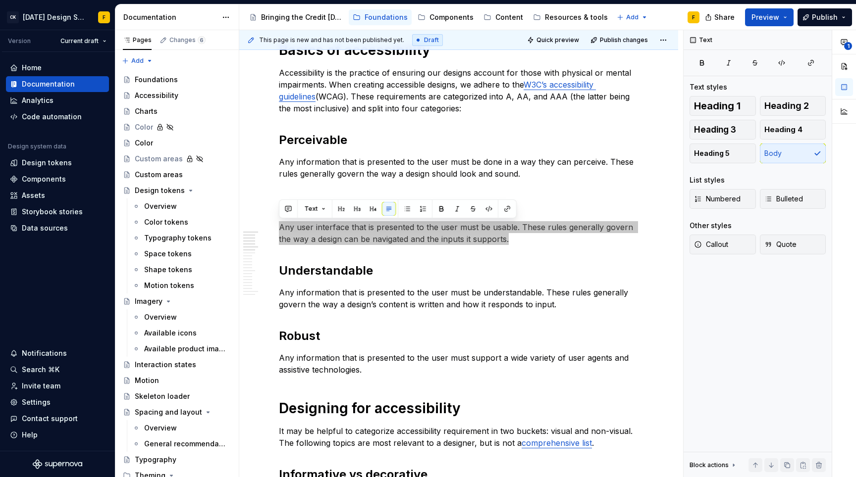
type textarea "*"
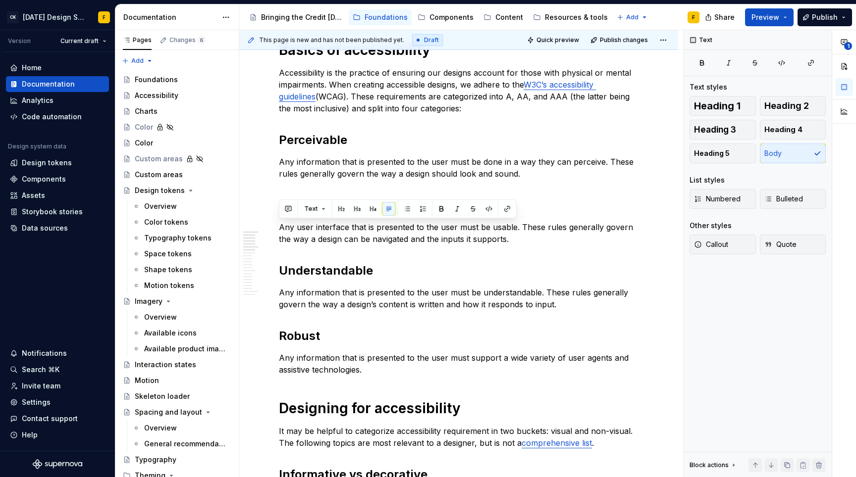
click at [351, 273] on h2 "Understandable" at bounding box center [459, 271] width 360 height 16
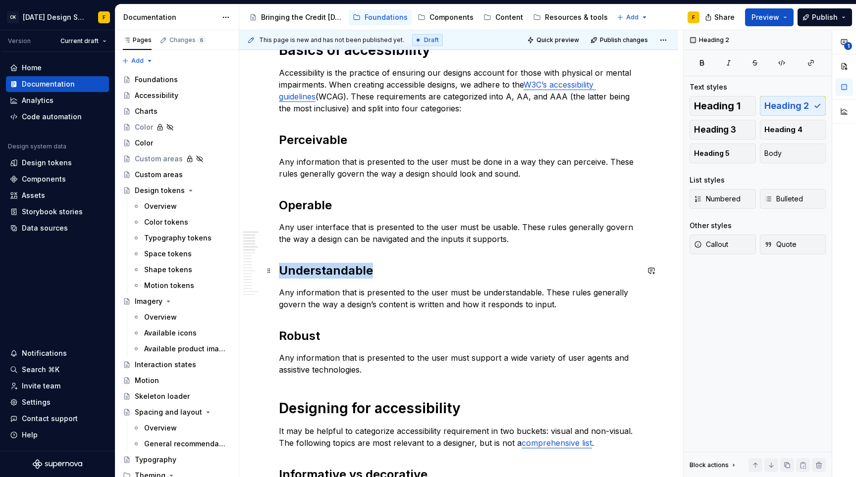
click at [351, 273] on h2 "Understandable" at bounding box center [459, 271] width 360 height 16
copy h2 "Understandable"
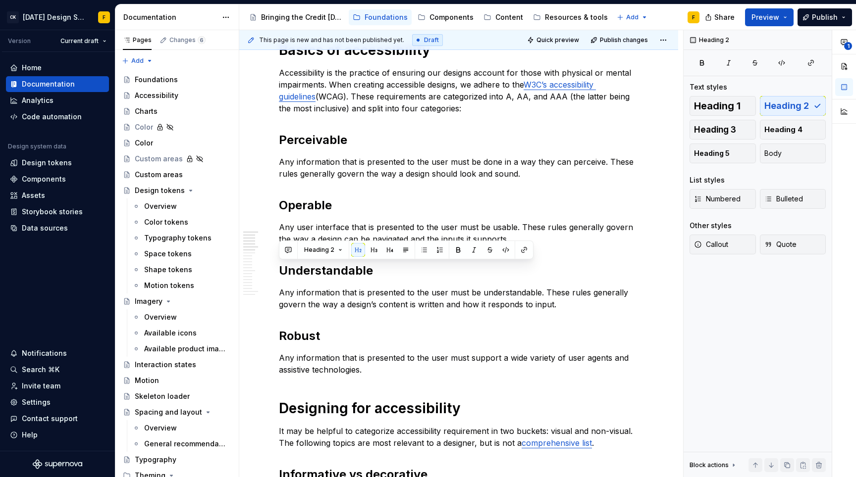
click at [406, 304] on p "Any information that is presented to the user must be understandable. These rul…" at bounding box center [459, 299] width 360 height 24
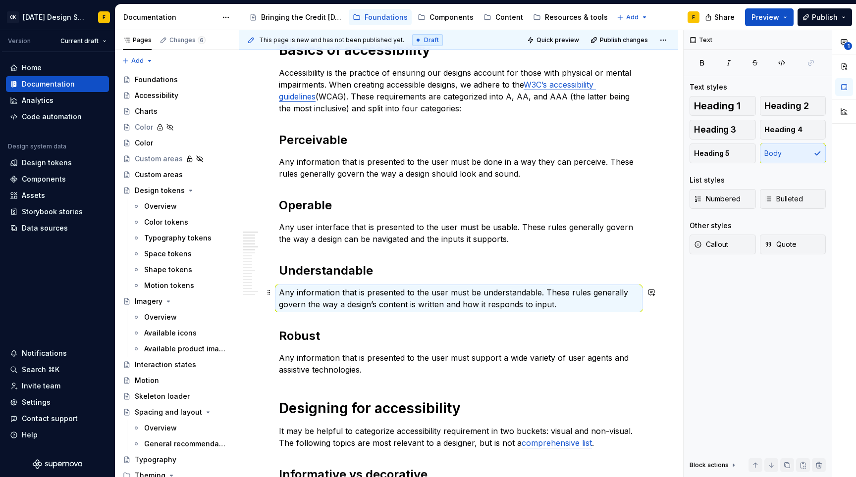
click at [406, 304] on p "Any information that is presented to the user must be understandable. These rul…" at bounding box center [459, 299] width 360 height 24
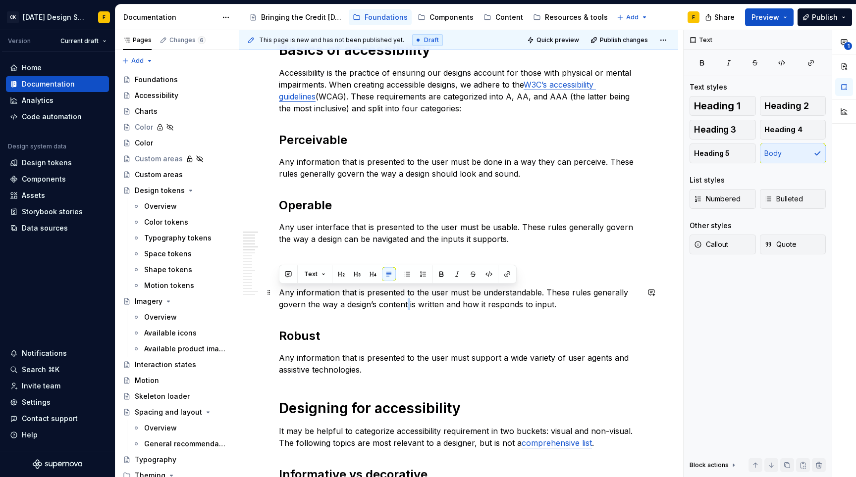
click at [406, 304] on p "Any information that is presented to the user must be understandable. These rul…" at bounding box center [459, 299] width 360 height 24
copy p "Any information that is presented to the user must be understandable. These rul…"
click at [587, 307] on p "Any information that is presented to the user must be understandable. These rul…" at bounding box center [459, 299] width 360 height 24
click at [565, 243] on p "Any user interface that is presented to the user must be usable. These rules ge…" at bounding box center [459, 233] width 360 height 24
click at [569, 175] on p "Any information that is presented to the user must be done in a way they can pe…" at bounding box center [459, 168] width 360 height 24
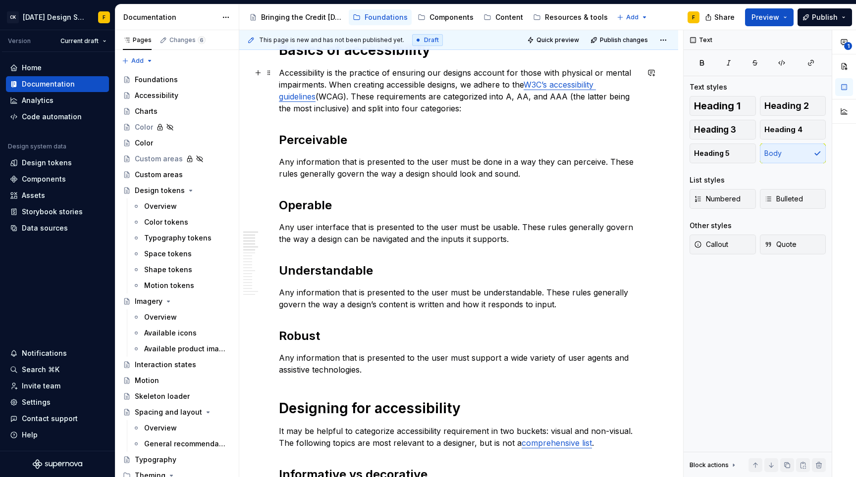
click at [517, 108] on p "Accessibility is the practice of ensuring our designs account for those with ph…" at bounding box center [459, 91] width 360 height 48
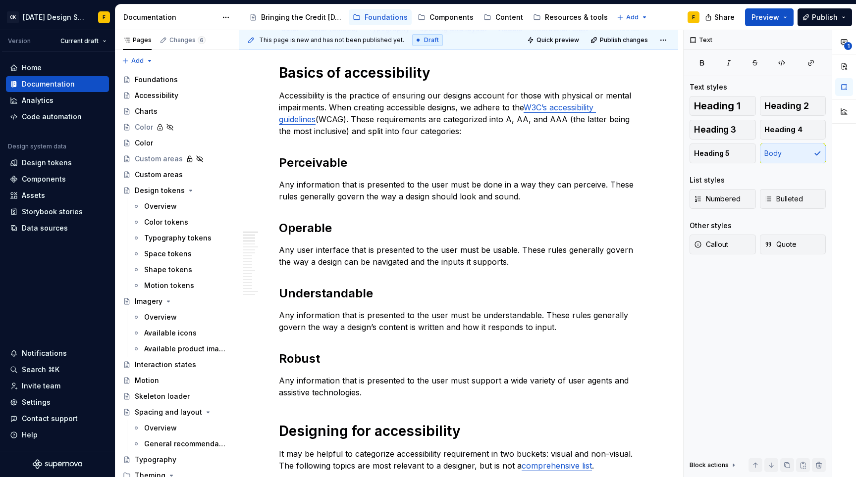
scroll to position [158, 0]
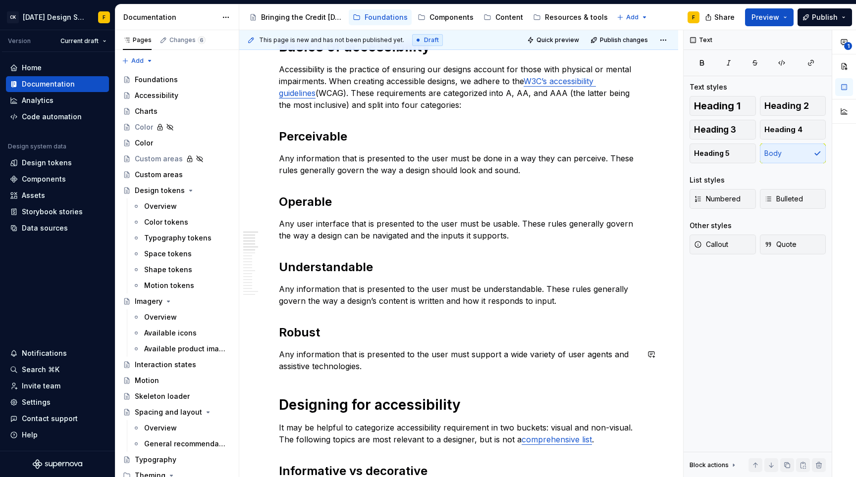
click at [349, 356] on p "Any information that is presented to the user must support a wide variety of us…" at bounding box center [459, 361] width 360 height 24
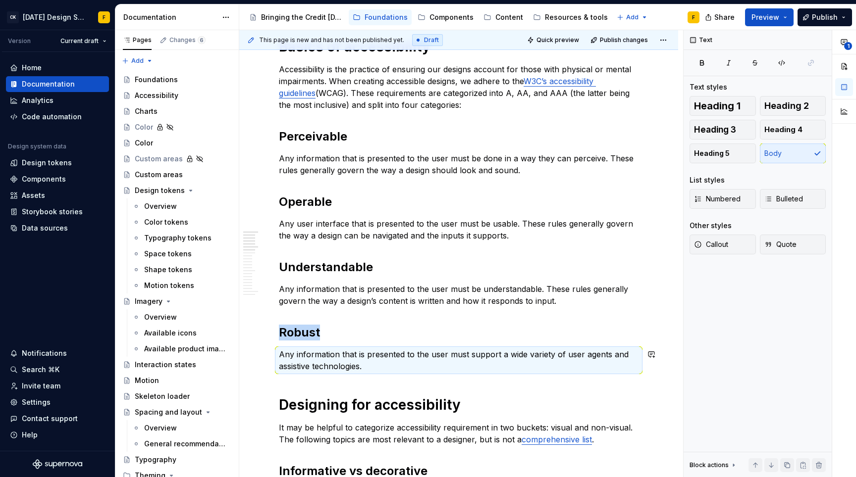
click at [349, 356] on p "Any information that is presented to the user must support a wide variety of us…" at bounding box center [459, 361] width 360 height 24
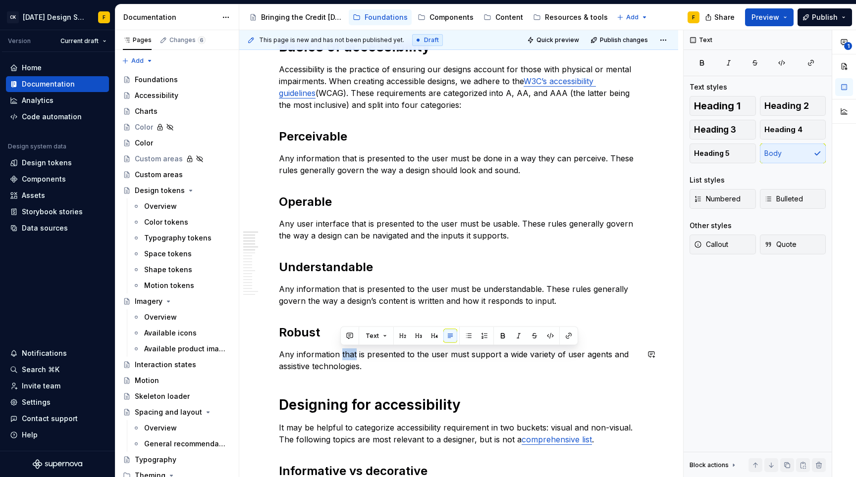
click at [349, 356] on p "Any information that is presented to the user must support a wide variety of us…" at bounding box center [459, 361] width 360 height 24
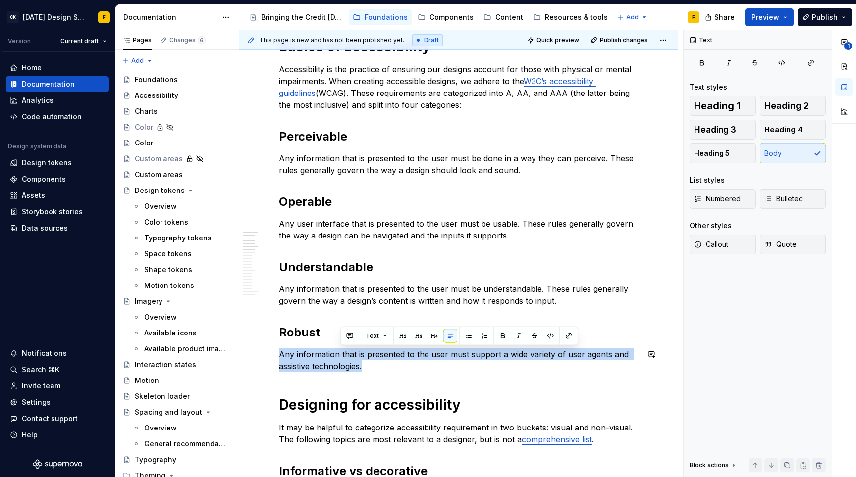
click at [349, 356] on p "Any information that is presented to the user must support a wide variety of us…" at bounding box center [459, 361] width 360 height 24
copy p "Any information that is presented to the user must support a wide variety of us…"
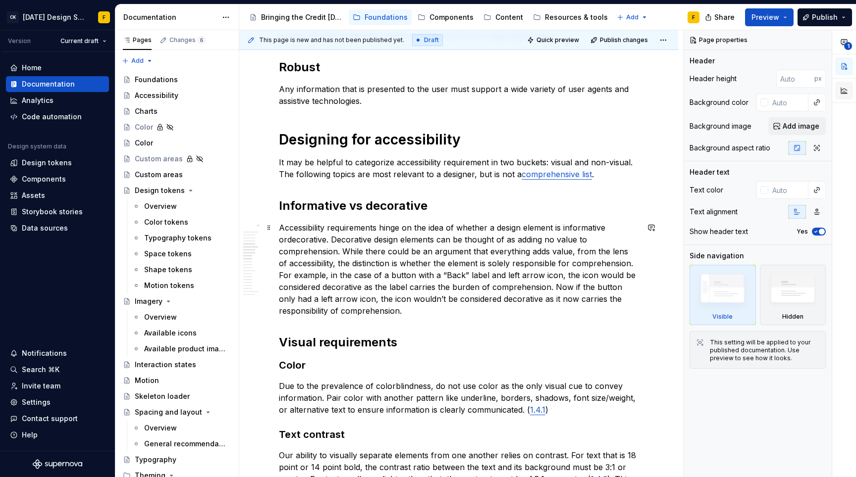
scroll to position [421, 0]
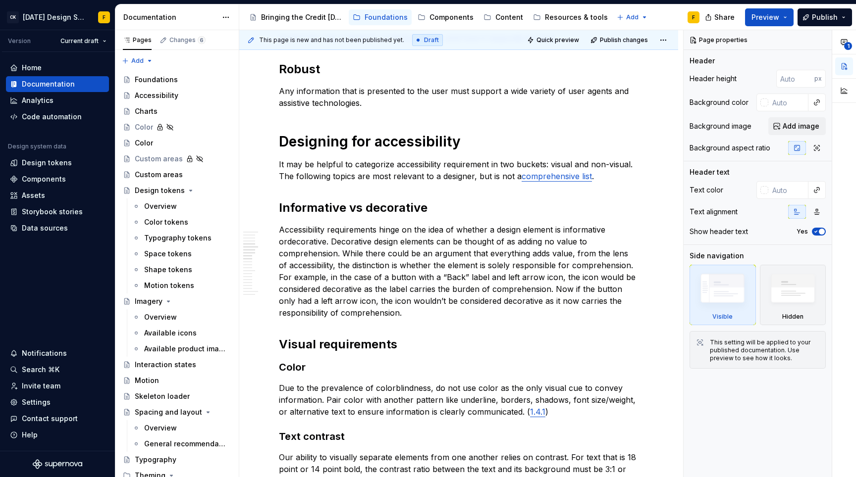
click at [353, 170] on p "It may be helpful to categorize accessibility requirement in two buckets: visua…" at bounding box center [459, 170] width 360 height 24
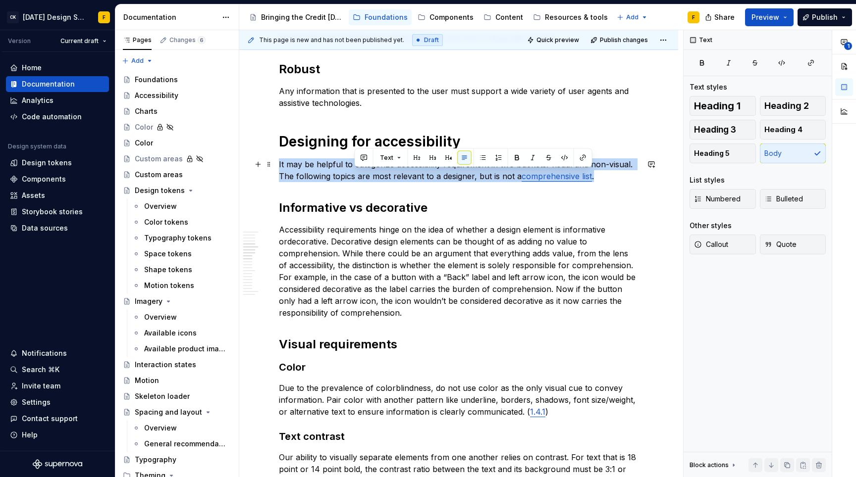
click at [353, 170] on p "It may be helpful to categorize accessibility requirement in two buckets: visua…" at bounding box center [459, 170] width 360 height 24
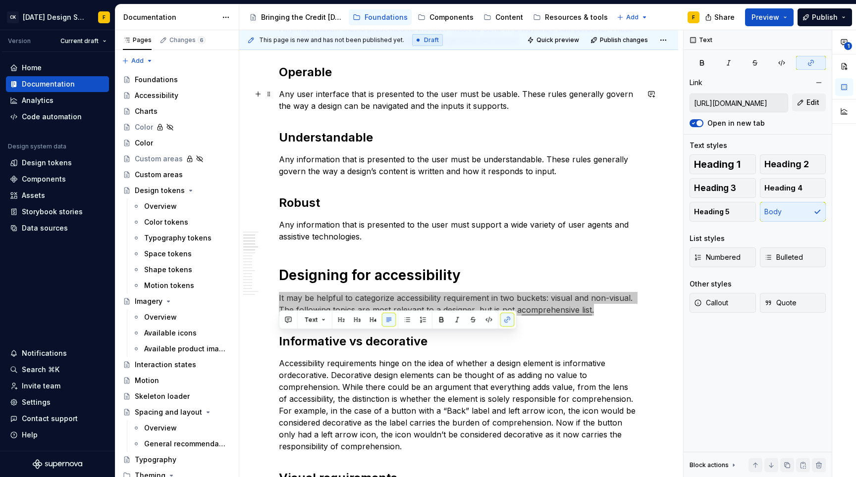
scroll to position [293, 0]
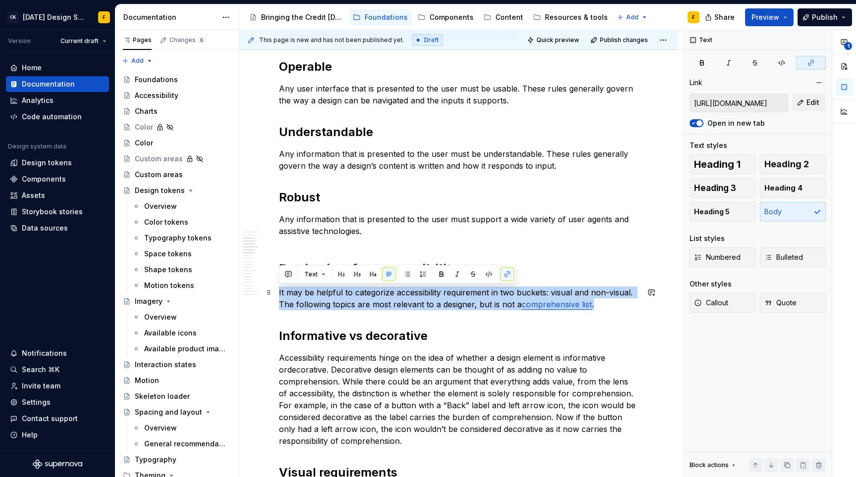
click at [374, 301] on p "It may be helpful to categorize accessibility requirement in two buckets: visua…" at bounding box center [459, 299] width 360 height 24
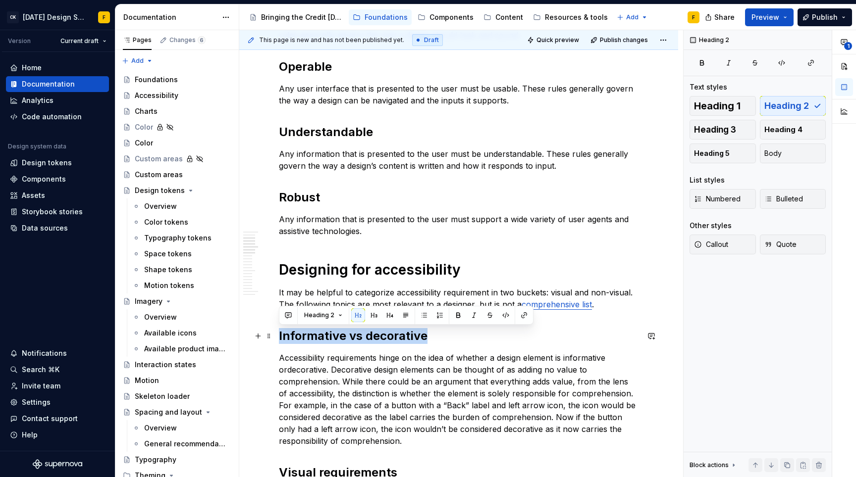
drag, startPoint x: 430, startPoint y: 336, endPoint x: 279, endPoint y: 338, distance: 151.1
click at [279, 338] on h2 "Informative vs decorative" at bounding box center [459, 336] width 360 height 16
copy h2 "Informative vs decorative"
click at [407, 384] on p "Accessibility requirements hinge on the idea of whether a design element is inf…" at bounding box center [459, 399] width 360 height 95
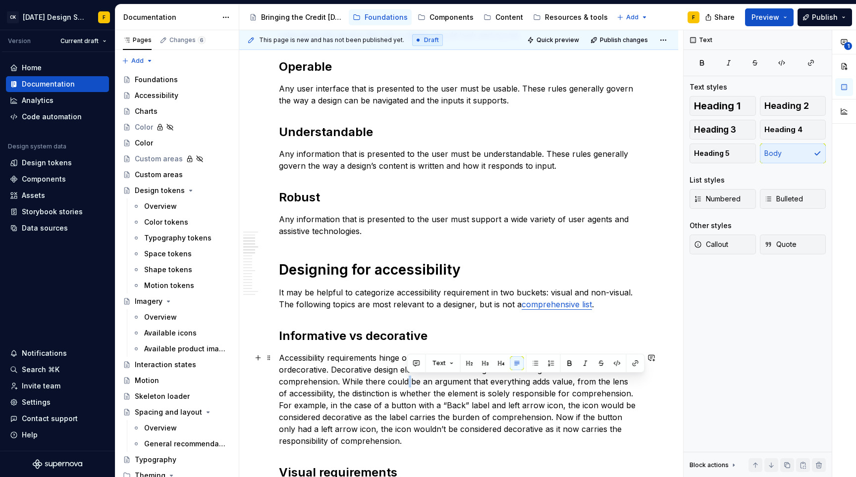
click at [407, 384] on p "Accessibility requirements hinge on the idea of whether a design element is inf…" at bounding box center [459, 399] width 360 height 95
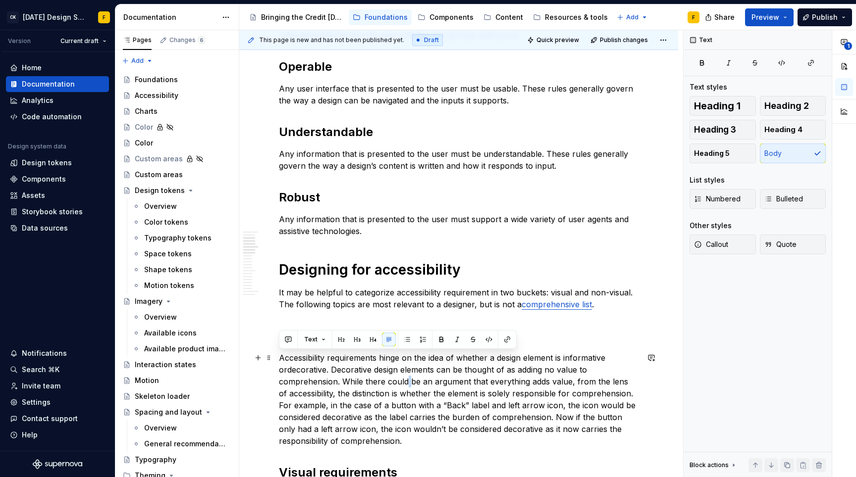
click at [407, 384] on p "Accessibility requirements hinge on the idea of whether a design element is inf…" at bounding box center [459, 399] width 360 height 95
copy p "Accessibility requirements hinge on the idea of whether a design element is inf…"
click at [435, 439] on p "Accessibility requirements hinge on the idea of whether a design element is inf…" at bounding box center [459, 399] width 360 height 95
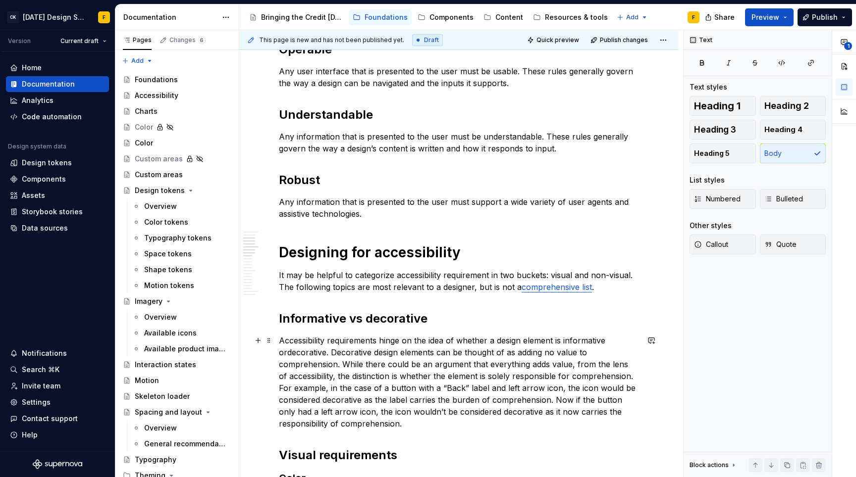
click at [412, 381] on p "Accessibility requirements hinge on the idea of whether a design element is inf…" at bounding box center [459, 382] width 360 height 95
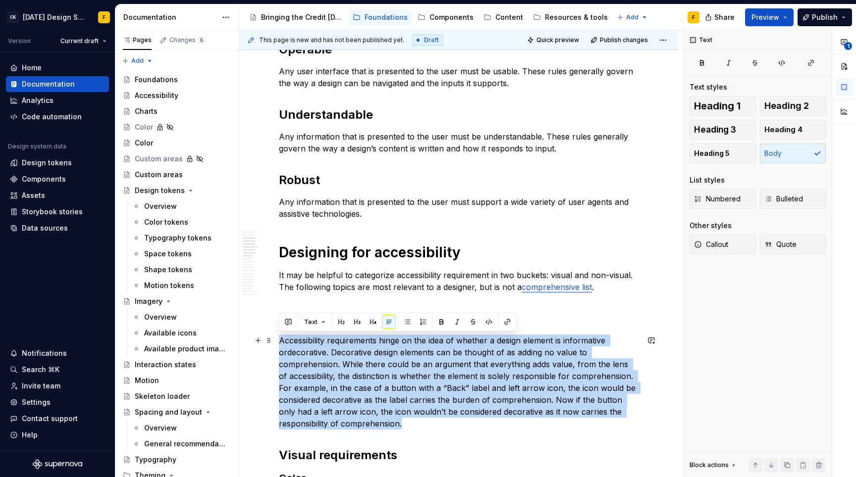
click at [412, 381] on p "Accessibility requirements hinge on the idea of whether a design element is inf…" at bounding box center [459, 382] width 360 height 95
click at [462, 382] on p "Accessibility requirements hinge on the idea of whether a design element is inf…" at bounding box center [459, 382] width 360 height 95
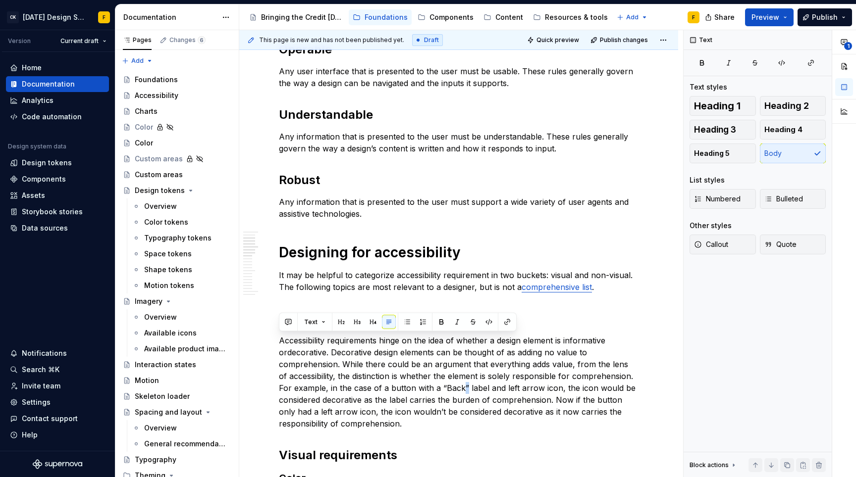
click at [462, 382] on p "Accessibility requirements hinge on the idea of whether a design element is inf…" at bounding box center [459, 382] width 360 height 95
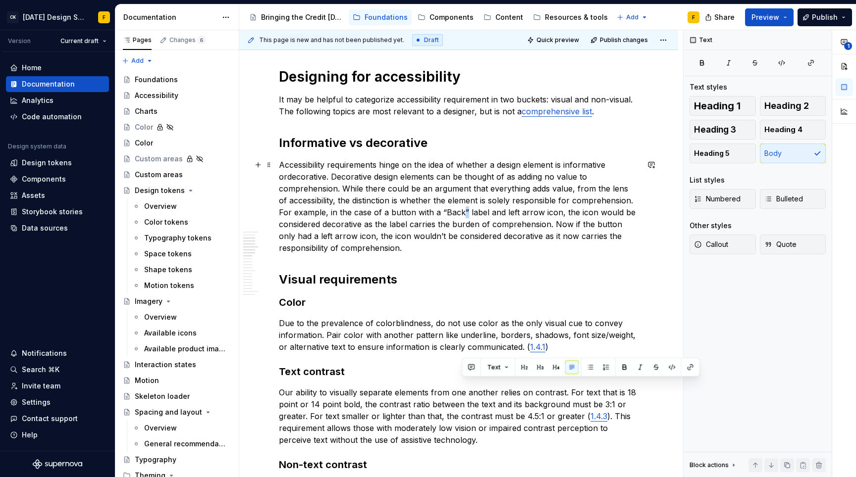
scroll to position [487, 0]
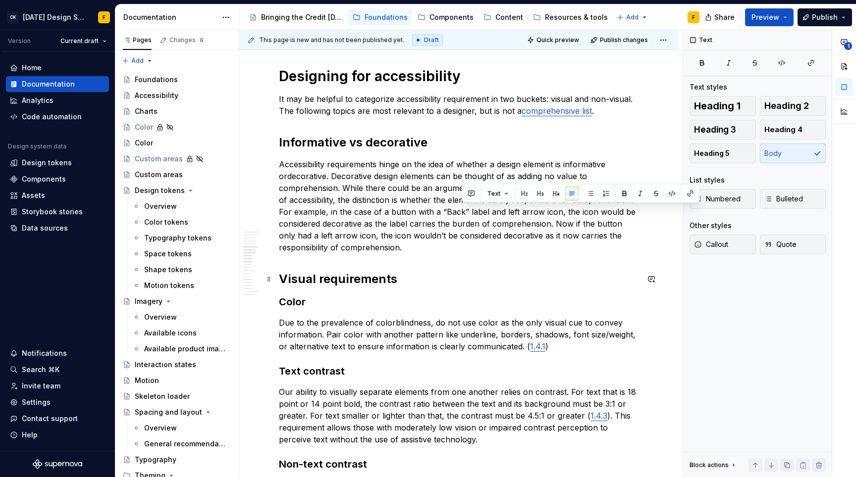
click at [404, 282] on h2 "Visual requirements" at bounding box center [459, 279] width 360 height 16
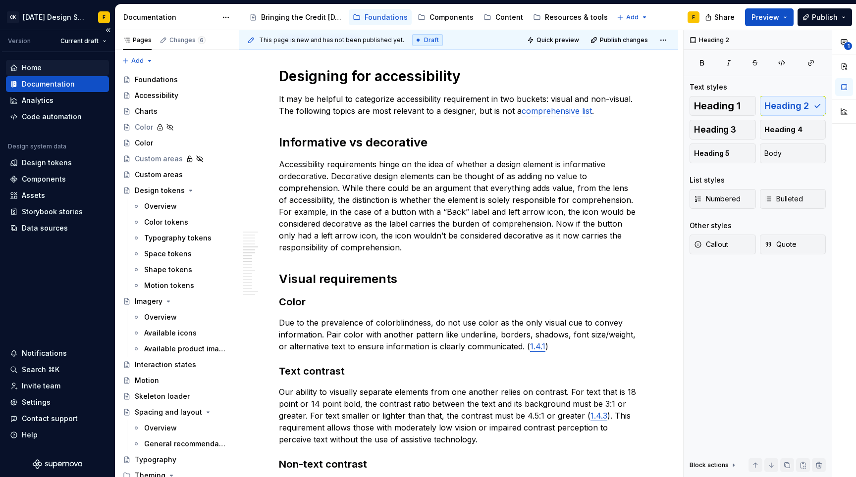
click at [57, 65] on div "Home" at bounding box center [57, 68] width 95 height 10
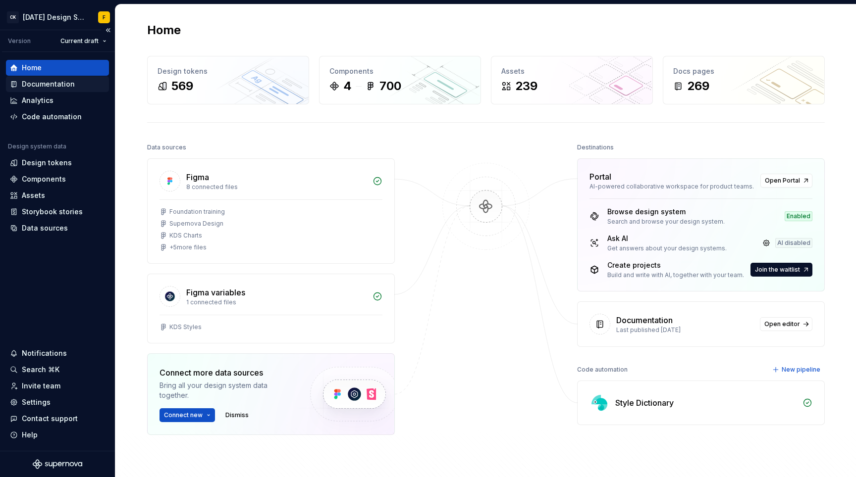
click at [56, 86] on div "Documentation" at bounding box center [48, 84] width 53 height 10
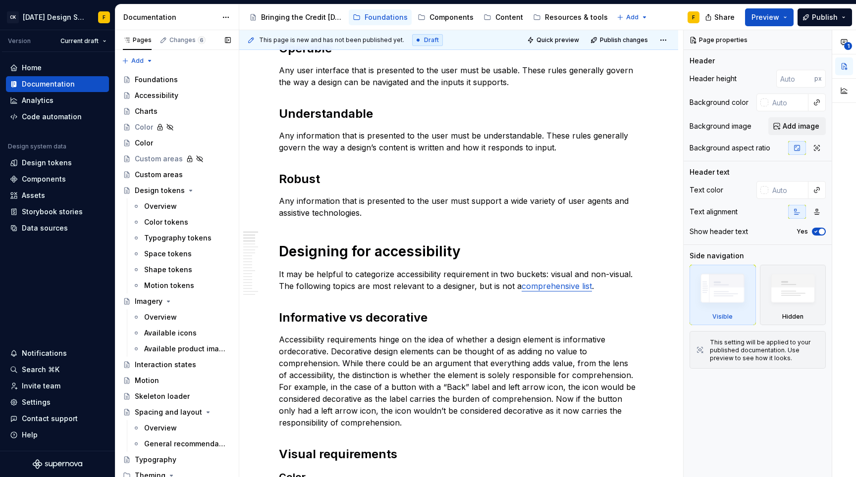
scroll to position [429, 0]
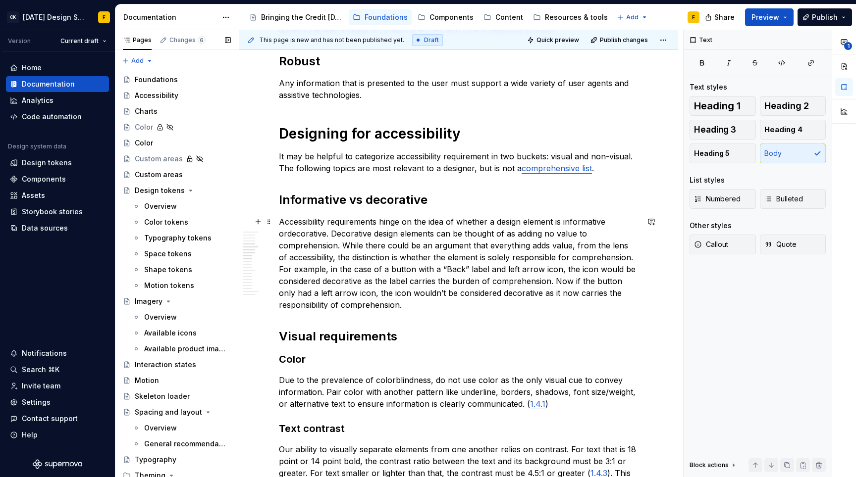
click at [427, 309] on p "Accessibility requirements hinge on the idea of whether a design element is inf…" at bounding box center [459, 263] width 360 height 95
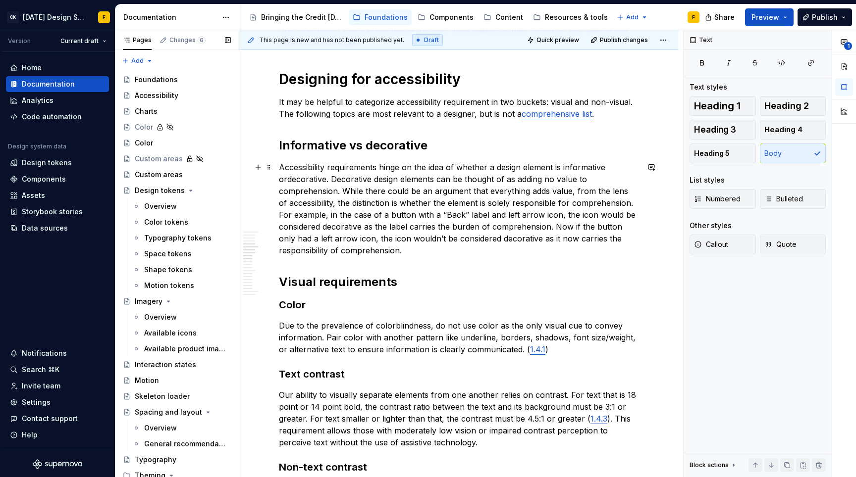
scroll to position [501, 0]
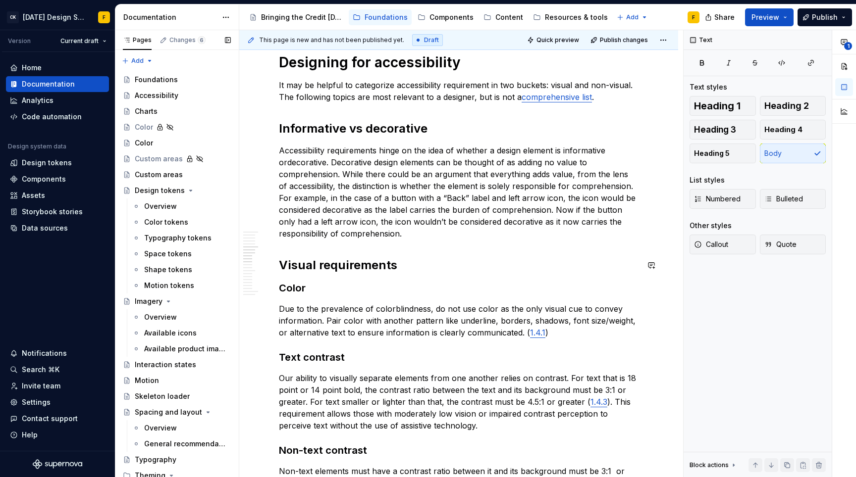
type textarea "*"
click at [433, 310] on p "Due to the prevalence of colorblindness, do not use color as the only visual cu…" at bounding box center [459, 321] width 360 height 36
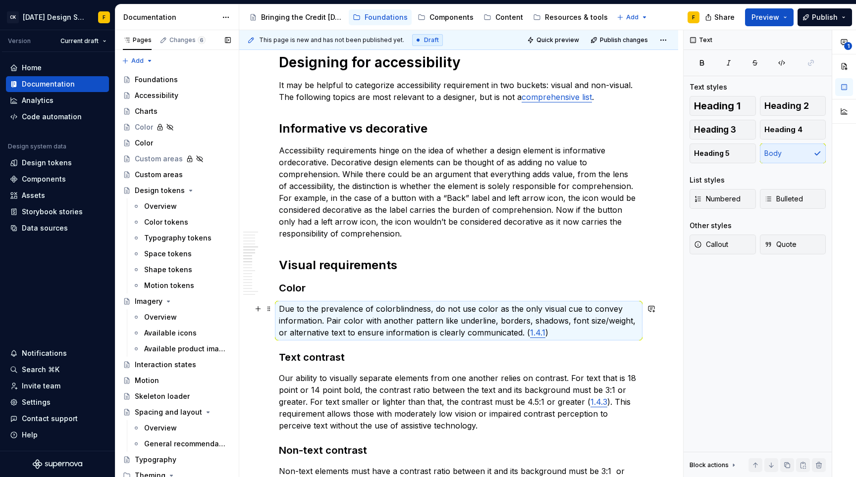
click at [433, 310] on p "Due to the prevalence of colorblindness, do not use color as the only visual cu…" at bounding box center [459, 321] width 360 height 36
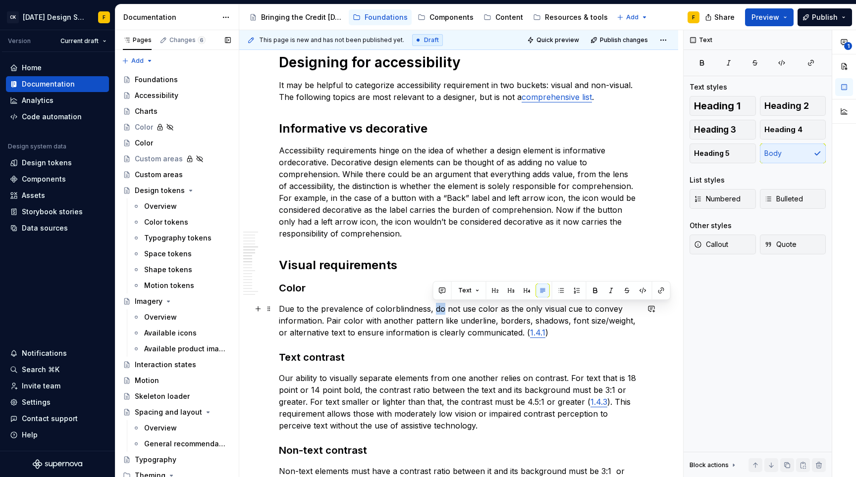
click at [433, 310] on p "Due to the prevalence of colorblindness, do not use color as the only visual cu…" at bounding box center [459, 321] width 360 height 36
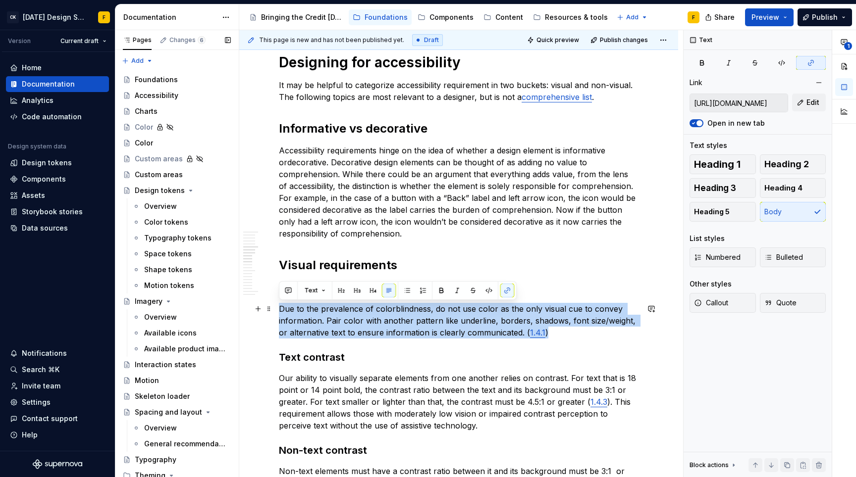
click at [433, 310] on p "Due to the prevalence of colorblindness, do not use color as the only visual cu…" at bounding box center [459, 321] width 360 height 36
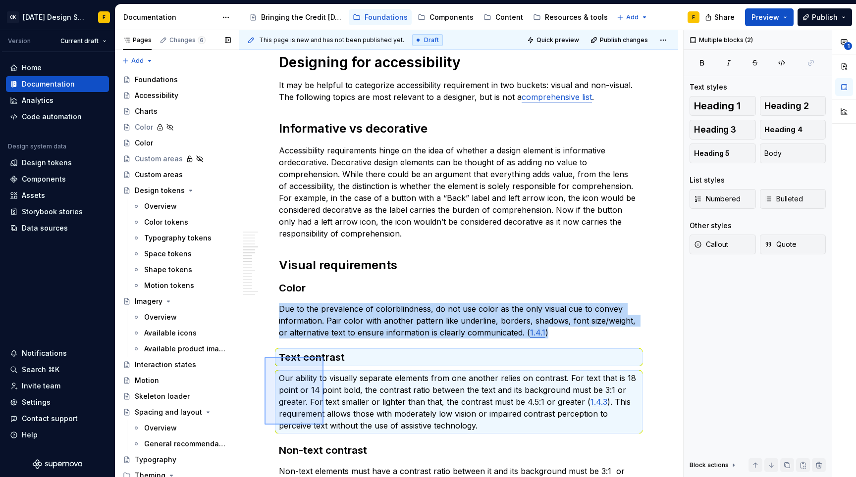
drag, startPoint x: 277, startPoint y: 422, endPoint x: 323, endPoint y: 358, distance: 79.4
click at [323, 358] on div "This page is new and has not been published yet. Draft Quick preview Publish ch…" at bounding box center [461, 254] width 444 height 448
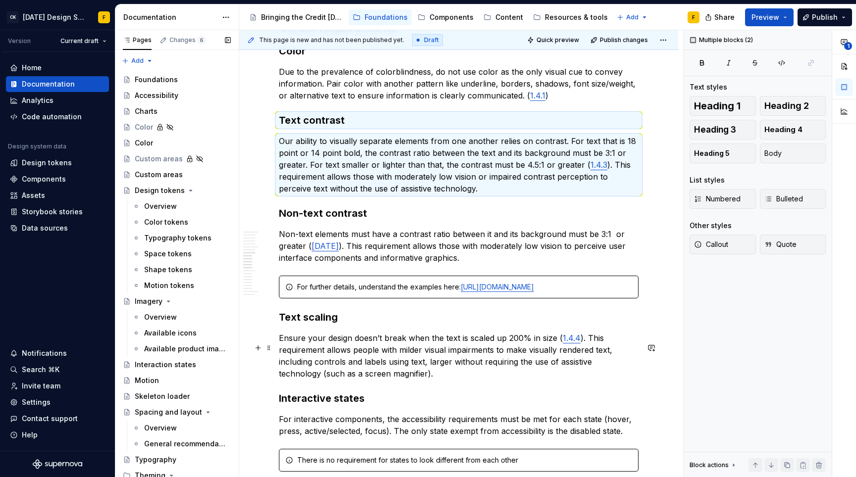
scroll to position [536, 0]
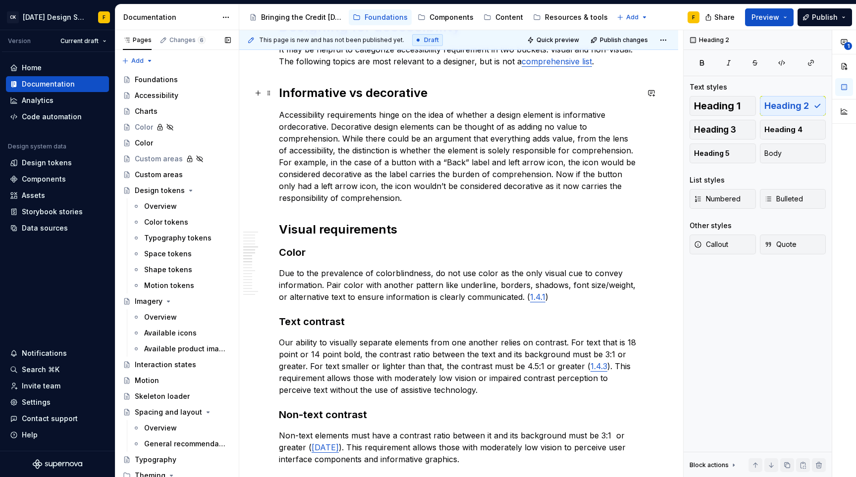
click at [321, 92] on h2 "Informative vs decorative" at bounding box center [459, 93] width 360 height 16
click at [354, 230] on h2 "Visual requirements" at bounding box center [459, 230] width 360 height 16
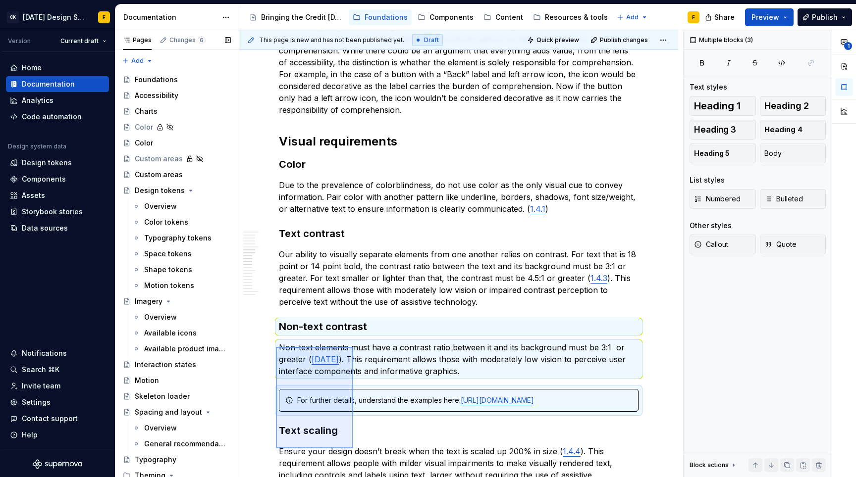
scroll to position [626, 0]
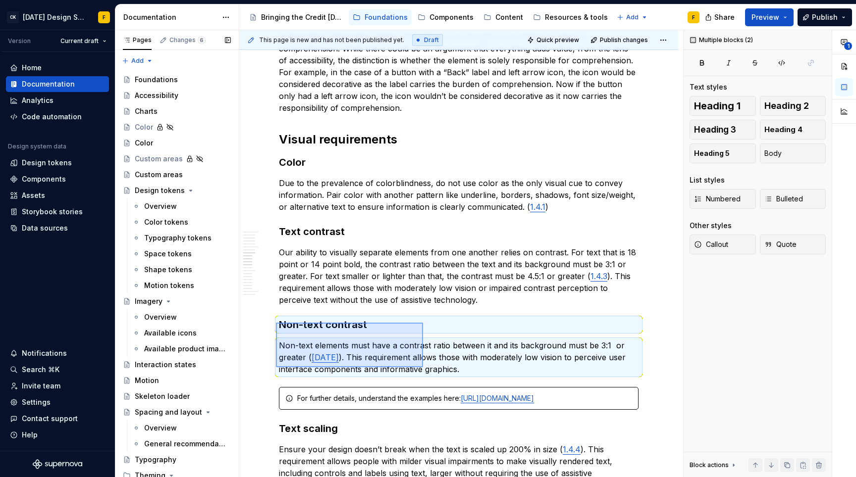
drag, startPoint x: 276, startPoint y: 413, endPoint x: 423, endPoint y: 367, distance: 154.0
click at [423, 367] on div "This page is new and has not been published yet. Draft Quick preview Publish ch…" at bounding box center [461, 254] width 444 height 448
